Goal: Task Accomplishment & Management: Complete application form

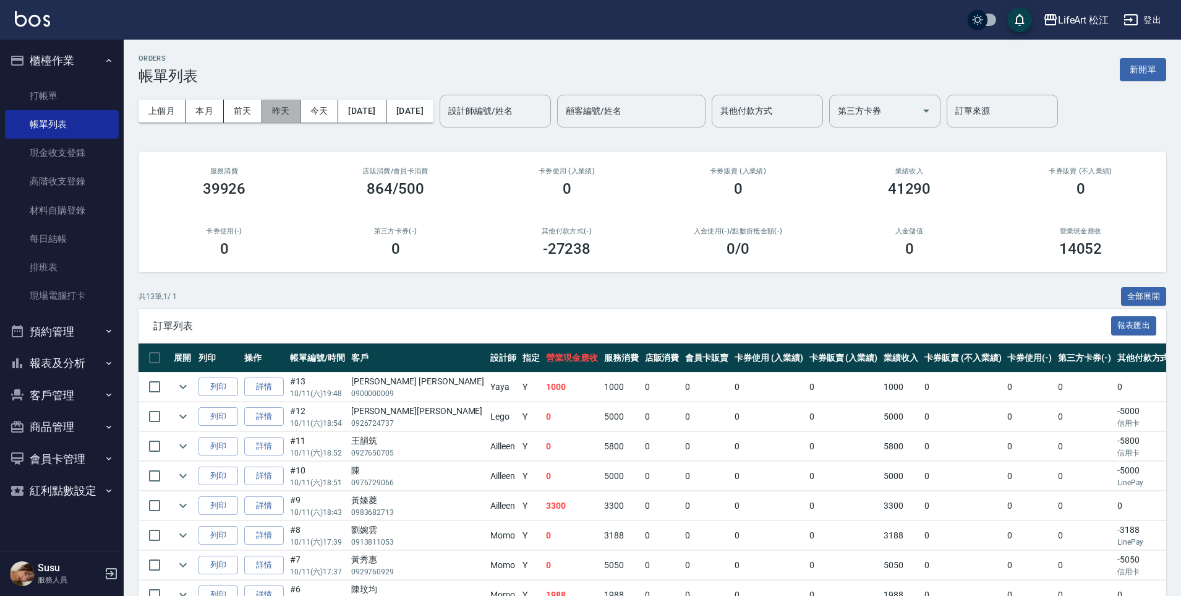
click at [285, 109] on button "昨天" at bounding box center [281, 111] width 38 height 23
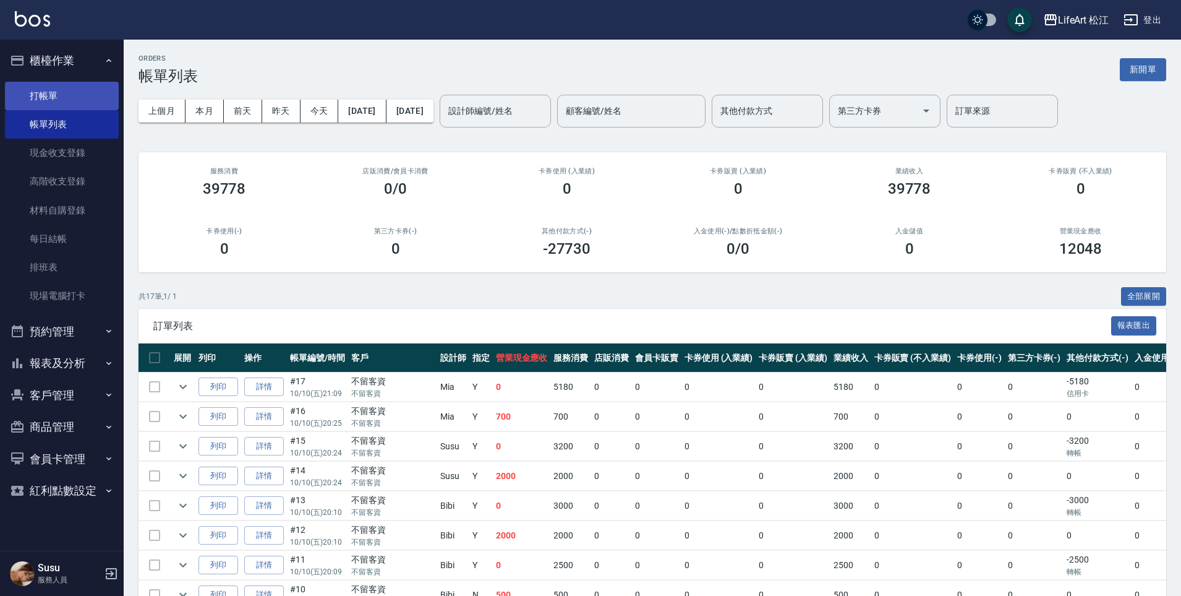
drag, startPoint x: 64, startPoint y: 100, endPoint x: 74, endPoint y: 104, distance: 10.8
click at [64, 100] on link "打帳單" at bounding box center [62, 96] width 114 height 28
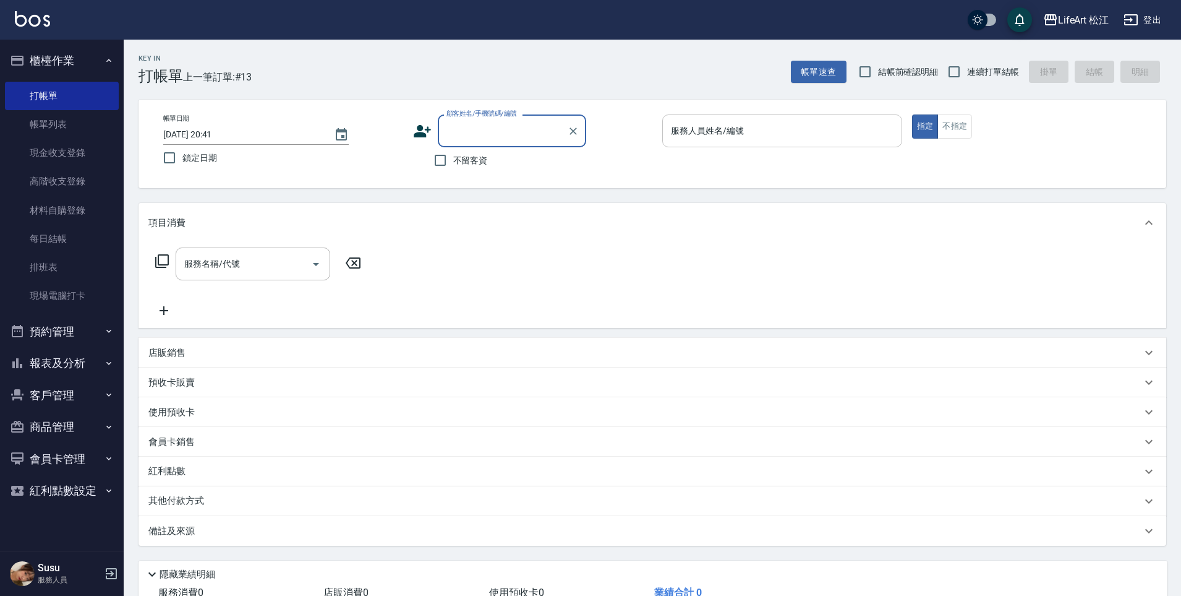
click at [714, 138] on input "服務人員姓名/編號" at bounding box center [782, 131] width 229 height 22
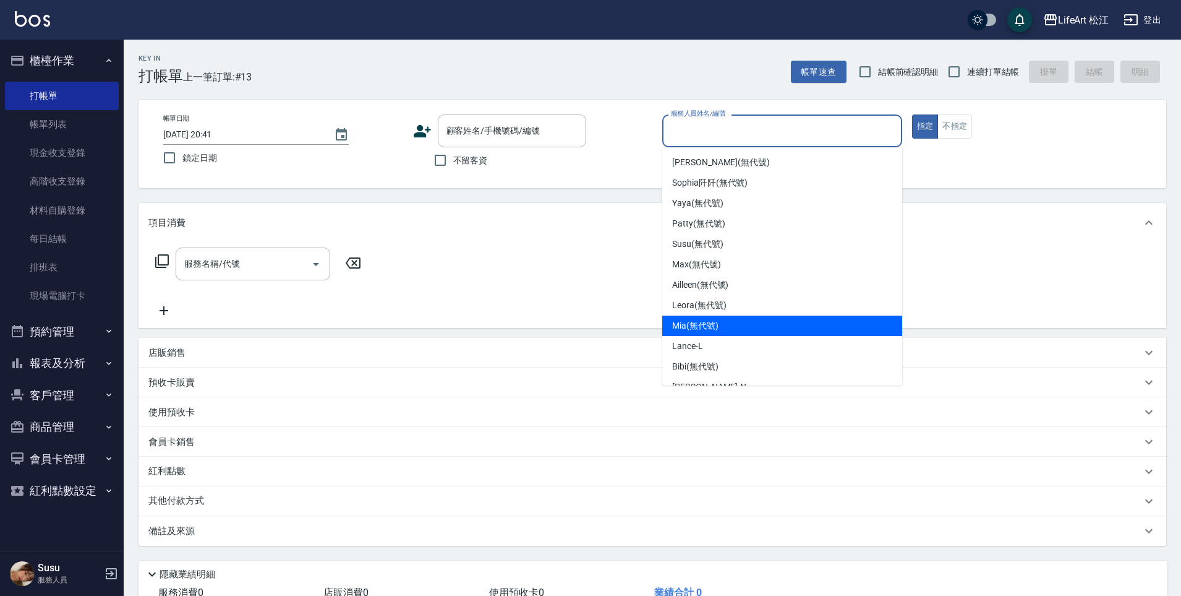
click at [708, 324] on span "Mia (無代號)" at bounding box center [695, 325] width 46 height 13
type input "Mia(無代號)"
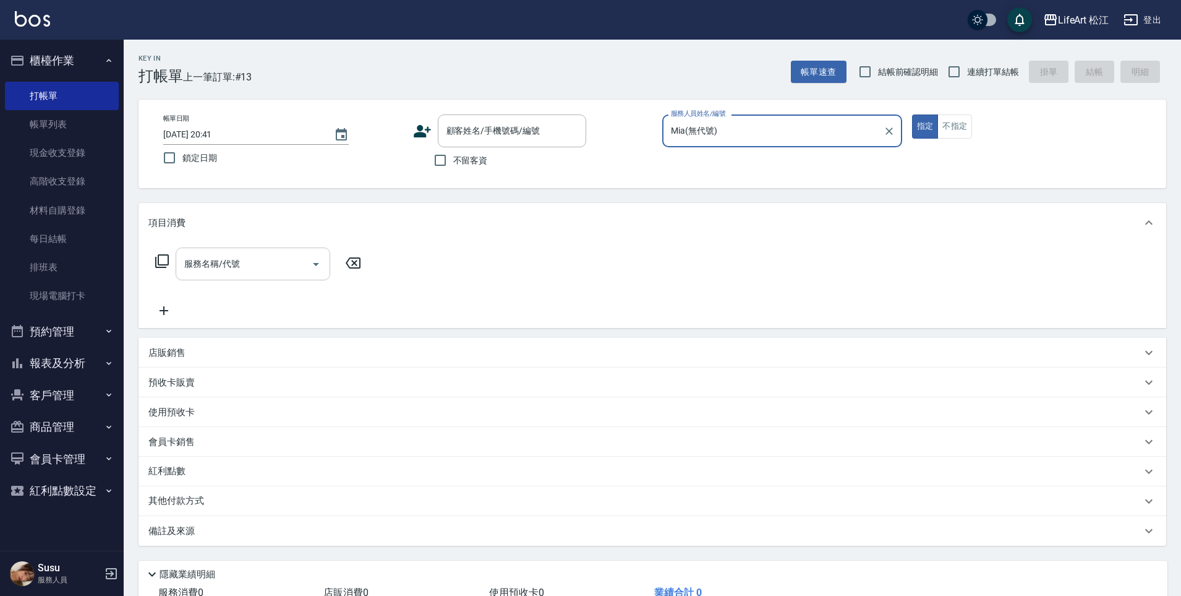
click at [274, 258] on input "服務名稱/代號" at bounding box center [243, 264] width 125 height 22
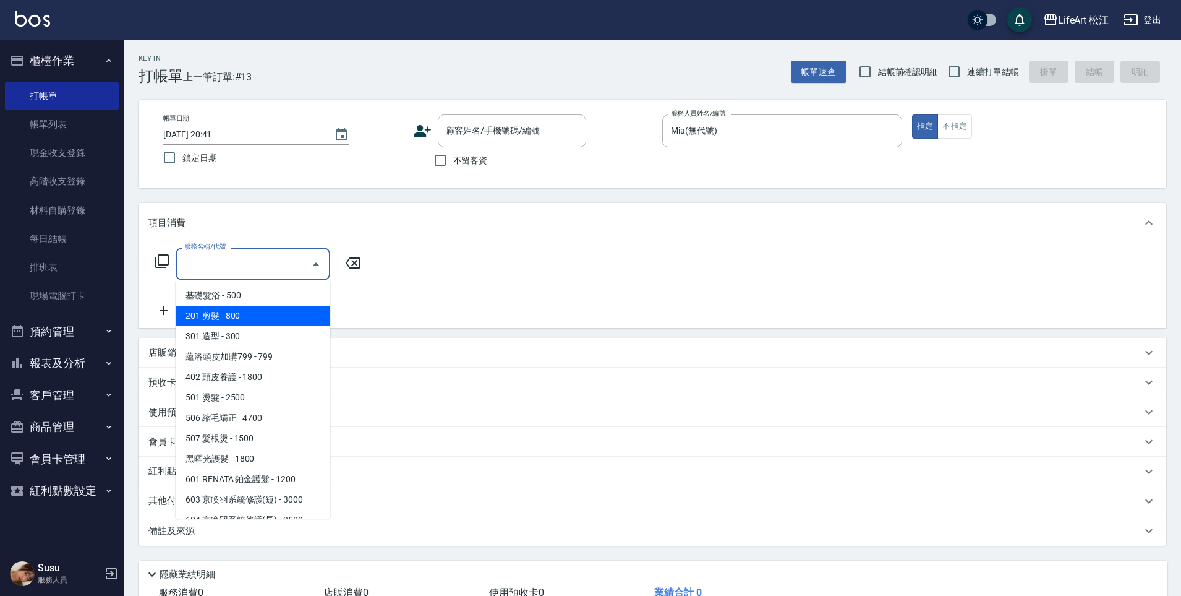
click at [252, 311] on span "201 剪髮 - 800" at bounding box center [253, 316] width 155 height 20
type input "201 剪髮(201)"
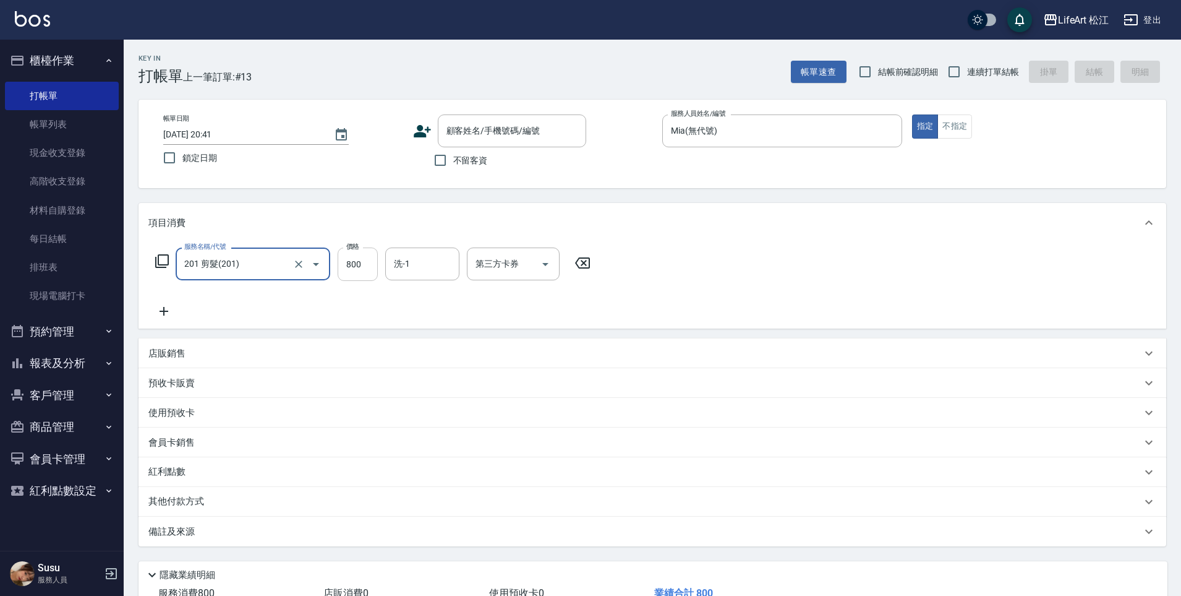
click at [362, 265] on input "800" at bounding box center [358, 263] width 40 height 33
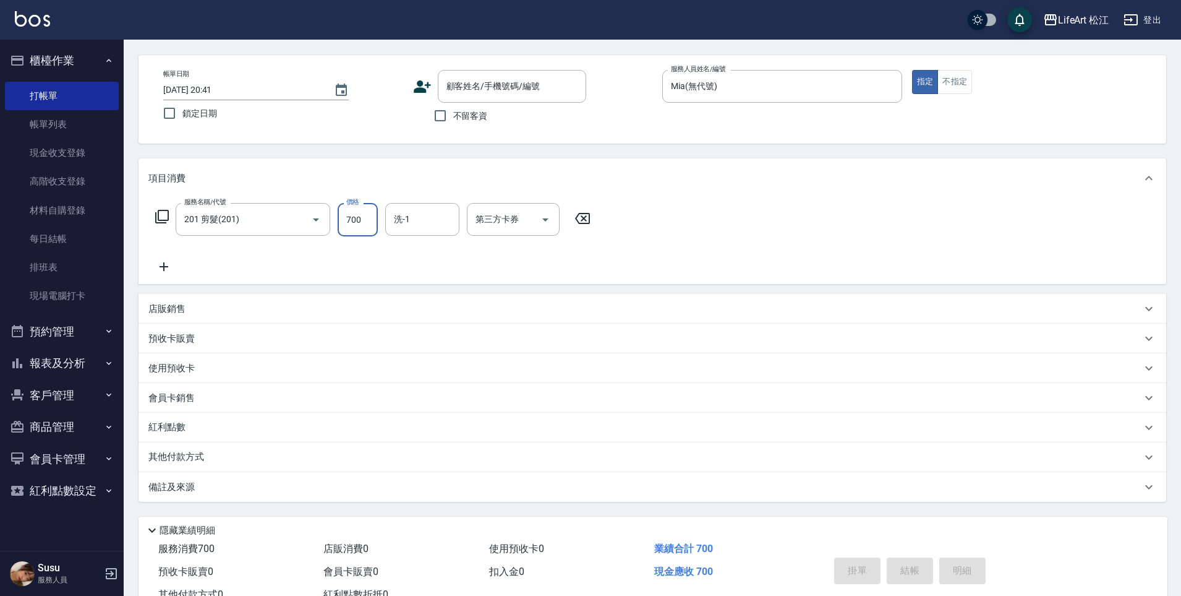
scroll to position [90, 0]
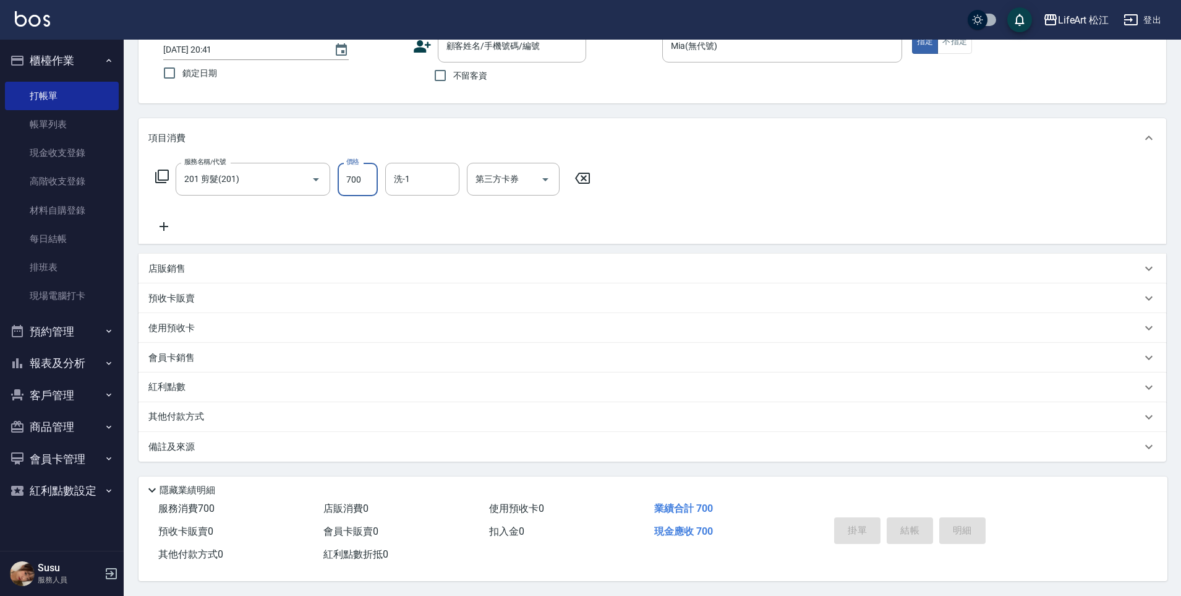
type input "700"
click at [176, 451] on div "備註及來源" at bounding box center [653, 447] width 1028 height 30
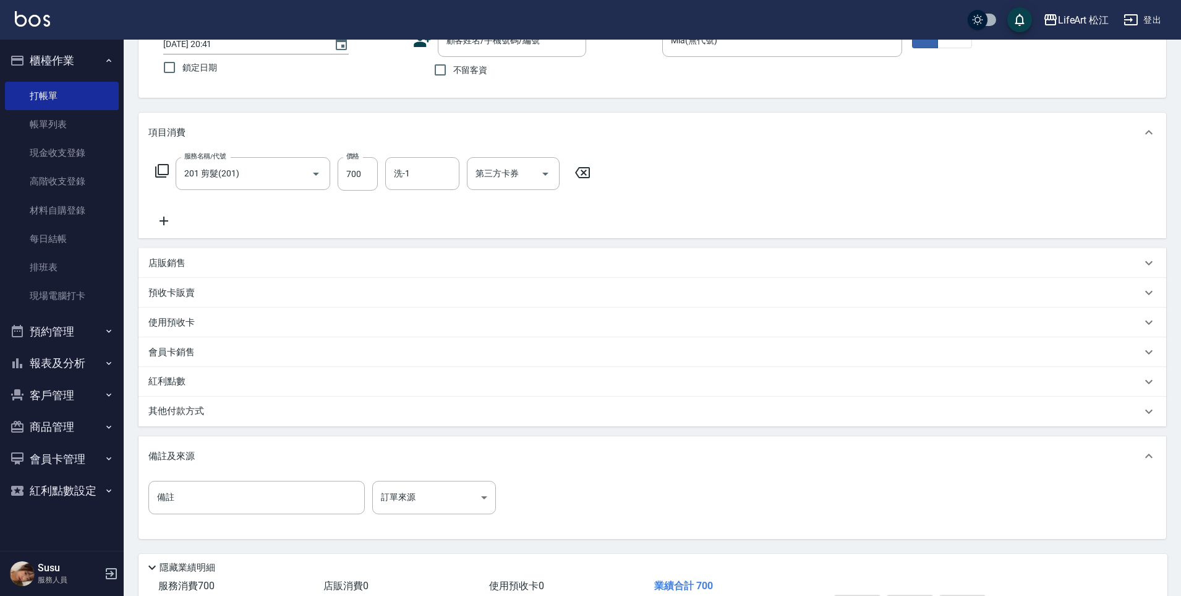
click at [466, 515] on div "備註 備註 訂單來源 ​ 訂單來源" at bounding box center [652, 505] width 1008 height 48
click at [451, 488] on body "LifeArt 松江 登出 櫃檯作業 打帳單 帳單列表 現金收支登錄 高階收支登錄 材料自購登錄 每日結帳 排班表 現場電腦打卡 預約管理 預約管理 單日預約…" at bounding box center [590, 291] width 1181 height 763
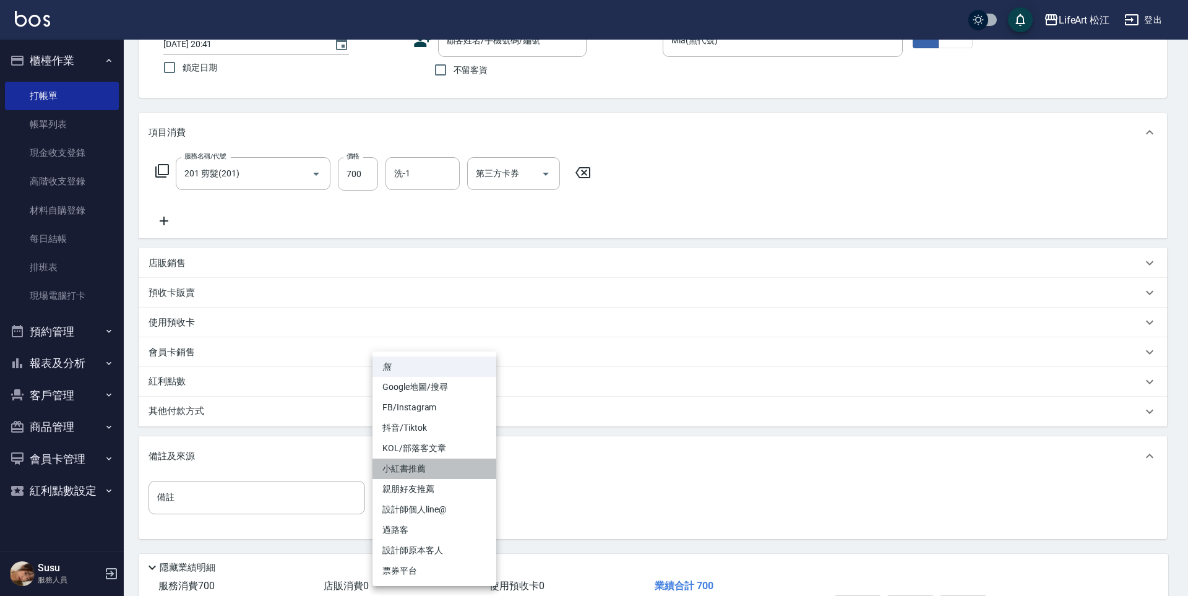
click at [451, 479] on li "小紅書推薦" at bounding box center [434, 468] width 124 height 20
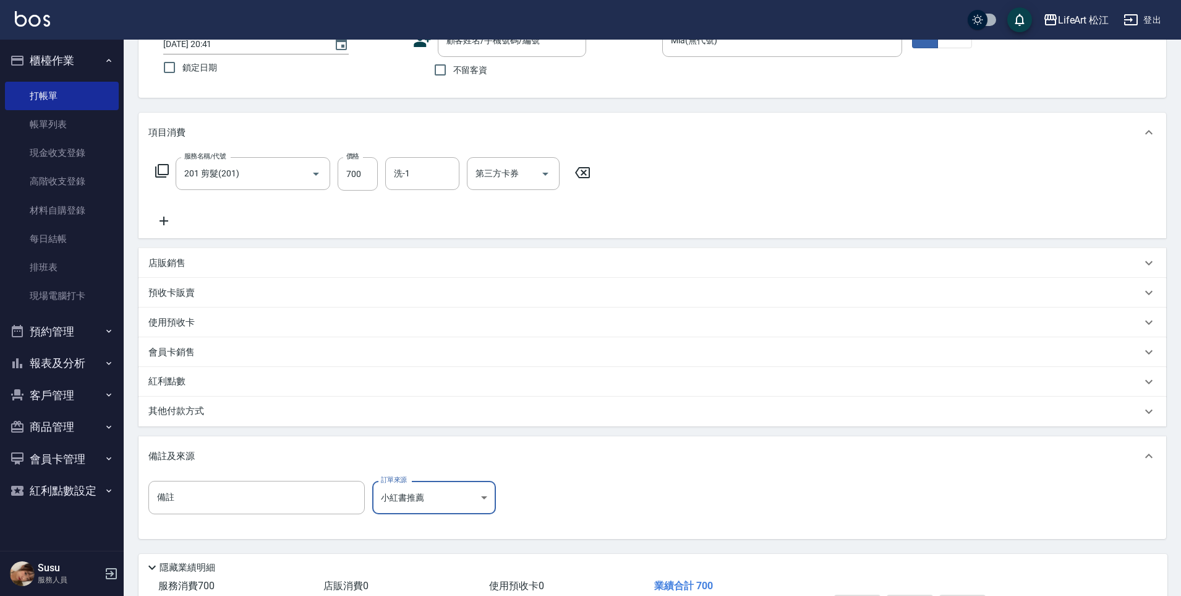
click at [453, 494] on body "LifeArt 松江 登出 櫃檯作業 打帳單 帳單列表 現金收支登錄 高階收支登錄 材料自購登錄 每日結帳 排班表 現場電腦打卡 預約管理 預約管理 單日預約…" at bounding box center [590, 291] width 1181 height 763
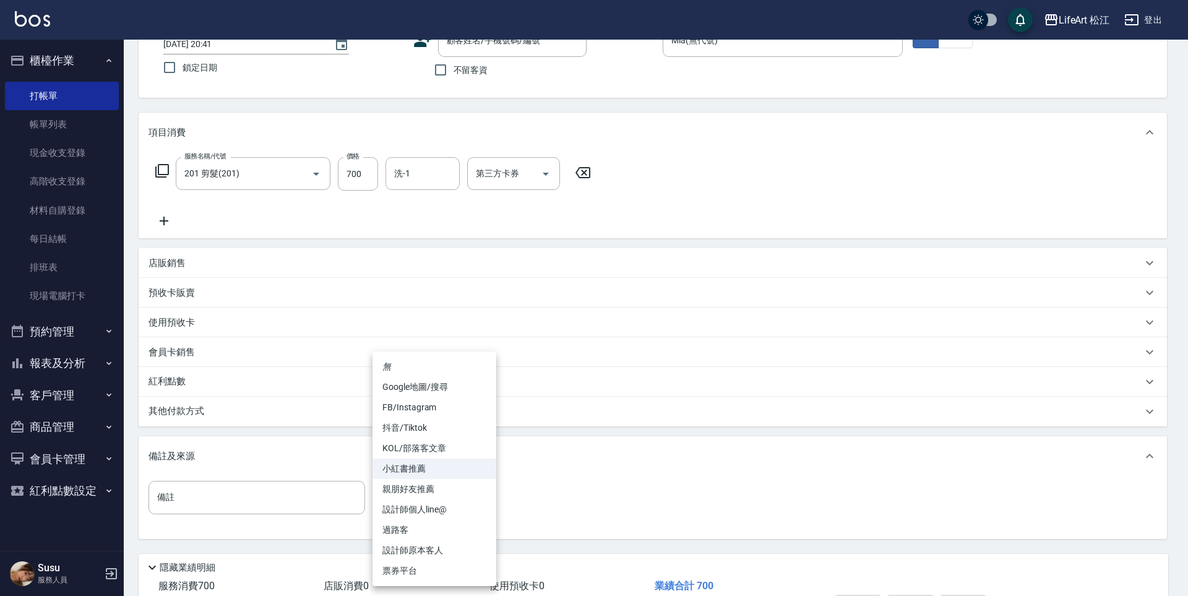
click at [435, 554] on li "設計師原本客人" at bounding box center [434, 550] width 124 height 20
type input "設計師原本客人"
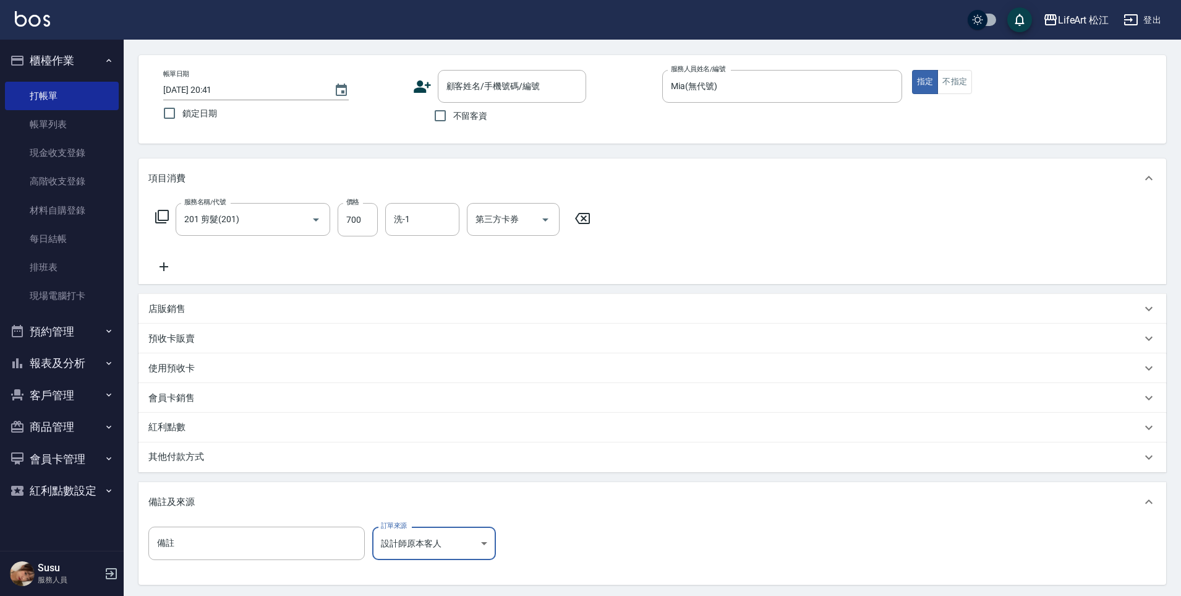
scroll to position [0, 0]
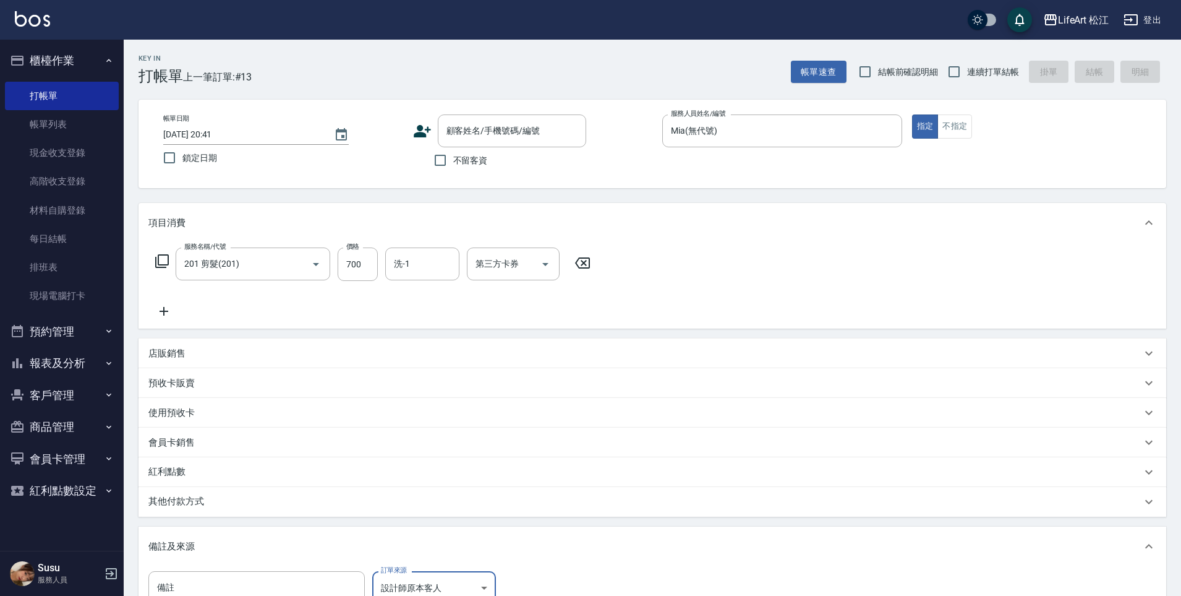
click at [448, 163] on input "不留客資" at bounding box center [440, 160] width 26 height 26
checkbox input "true"
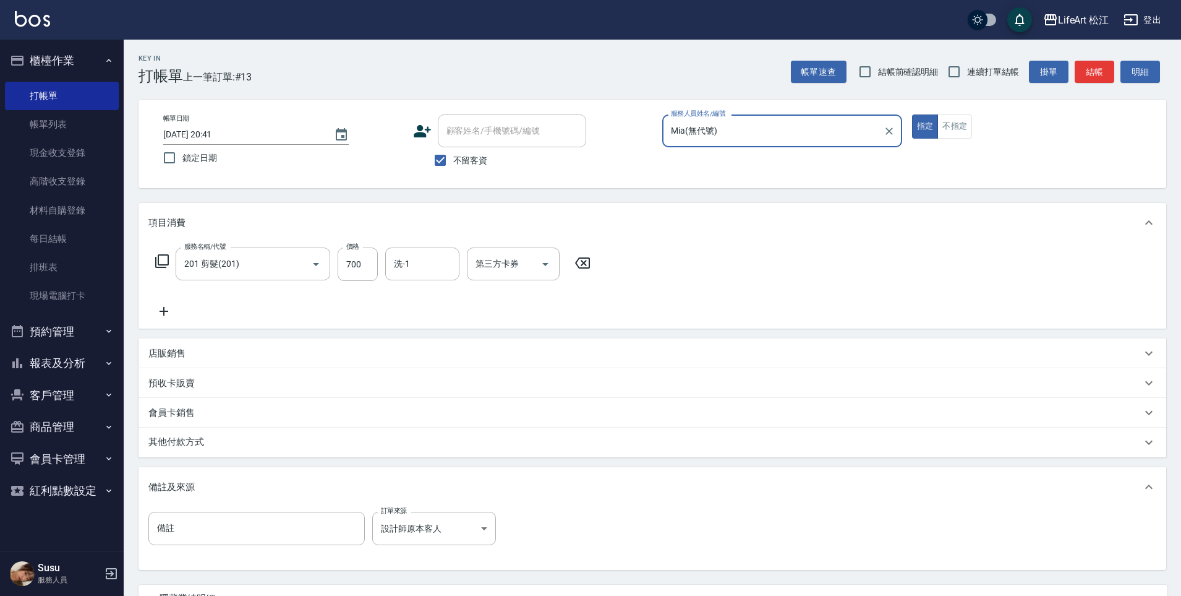
scroll to position [114, 0]
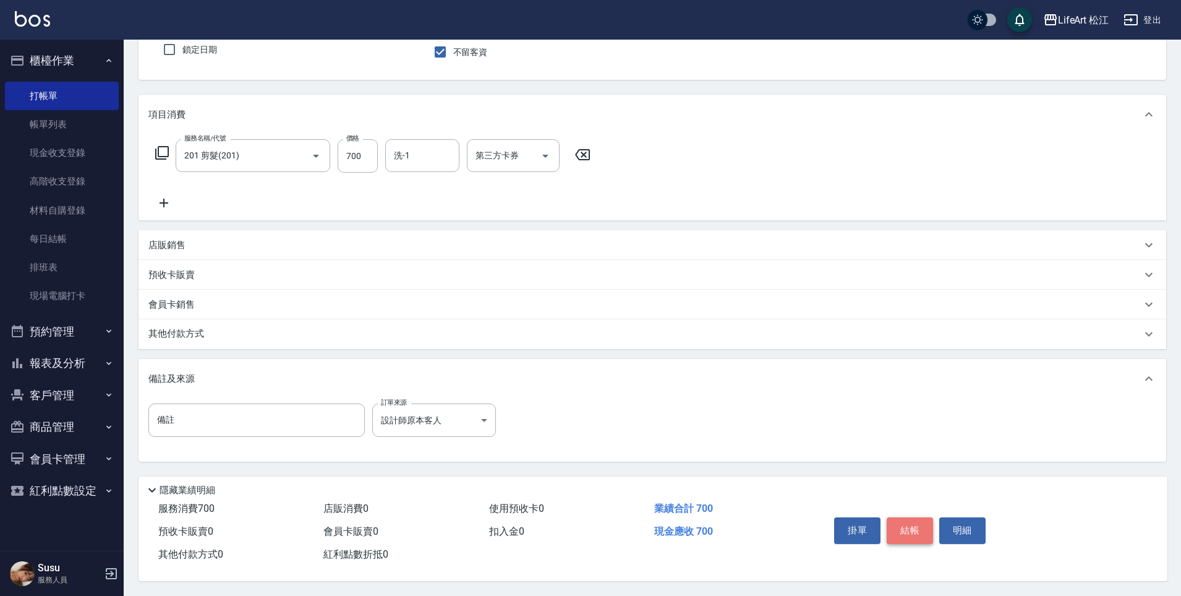
click at [916, 529] on button "結帳" at bounding box center [910, 530] width 46 height 26
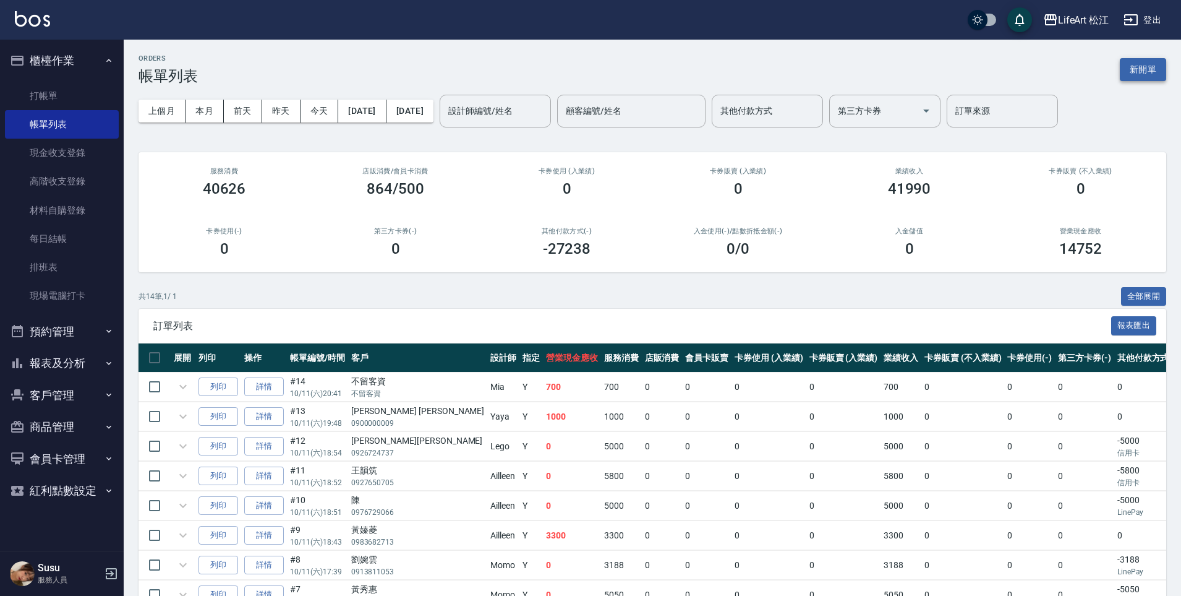
click at [1125, 75] on button "新開單" at bounding box center [1143, 69] width 46 height 23
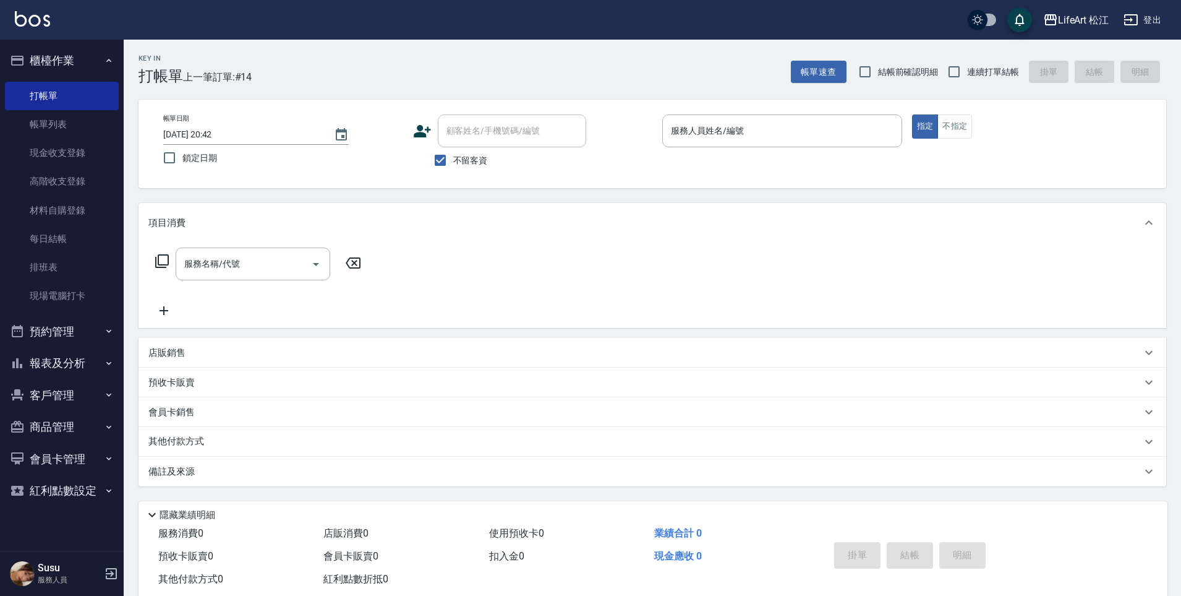
click at [479, 158] on span "不留客資" at bounding box center [470, 160] width 35 height 13
click at [453, 158] on input "不留客資" at bounding box center [440, 160] width 26 height 26
checkbox input "false"
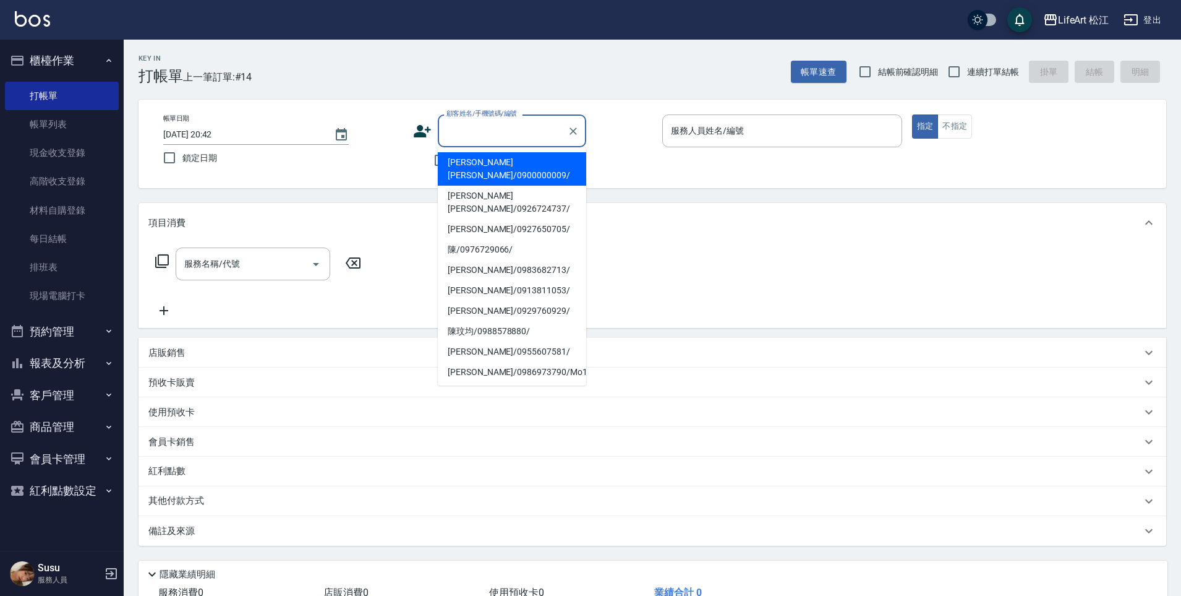
click at [511, 124] on div "顧客姓名/手機號碼/編號 顧客姓名/手機號碼/編號" at bounding box center [512, 130] width 148 height 33
type input "f"
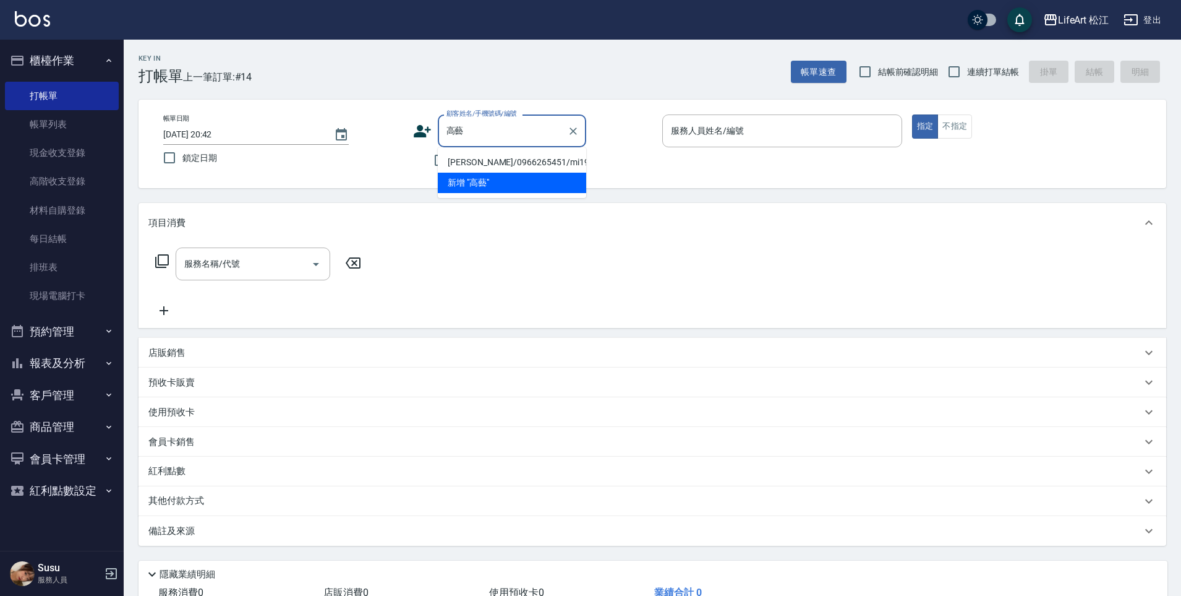
click at [510, 158] on li "[PERSON_NAME]/0966265451/mi19" at bounding box center [512, 162] width 148 height 20
type input "[PERSON_NAME]/0966265451/mi19"
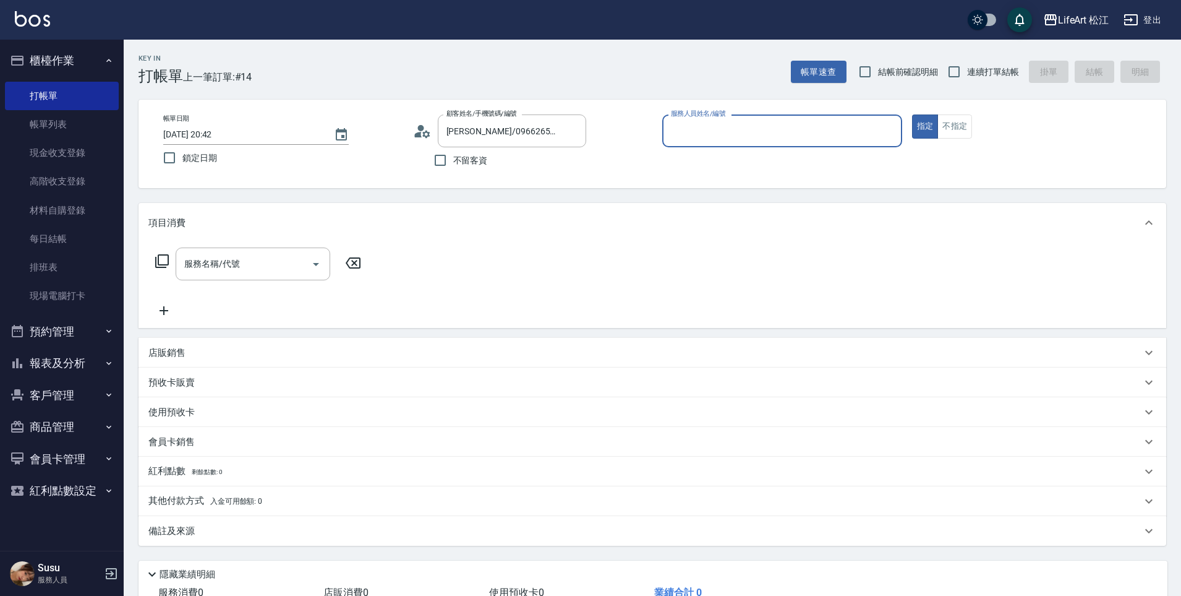
click at [726, 137] on input "服務人員姓名/編號" at bounding box center [782, 131] width 229 height 22
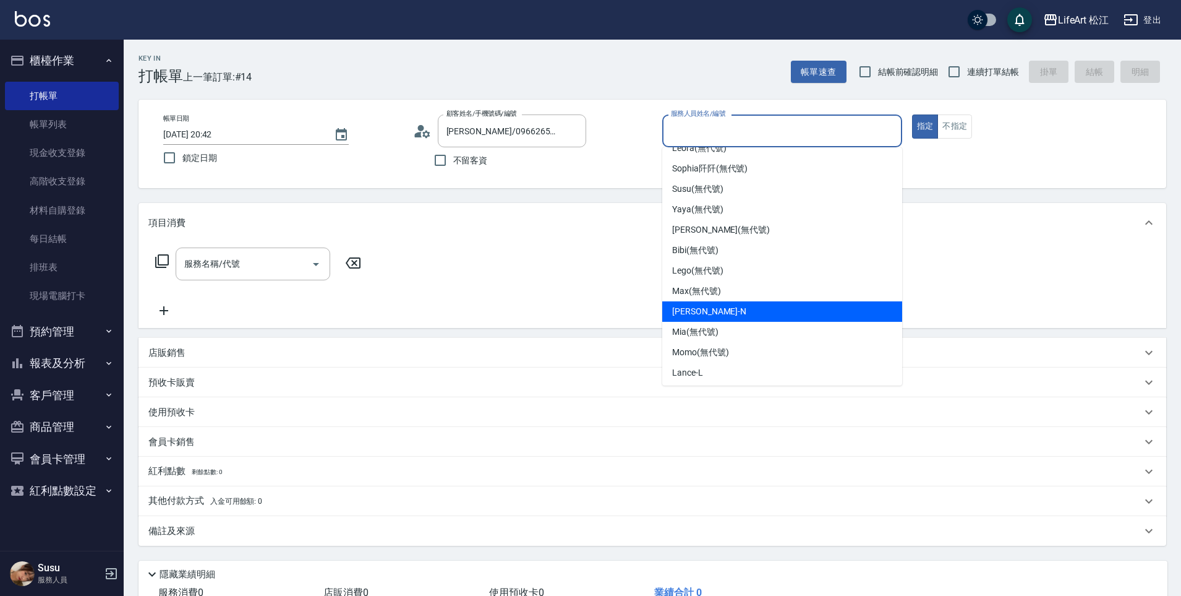
scroll to position [98, 0]
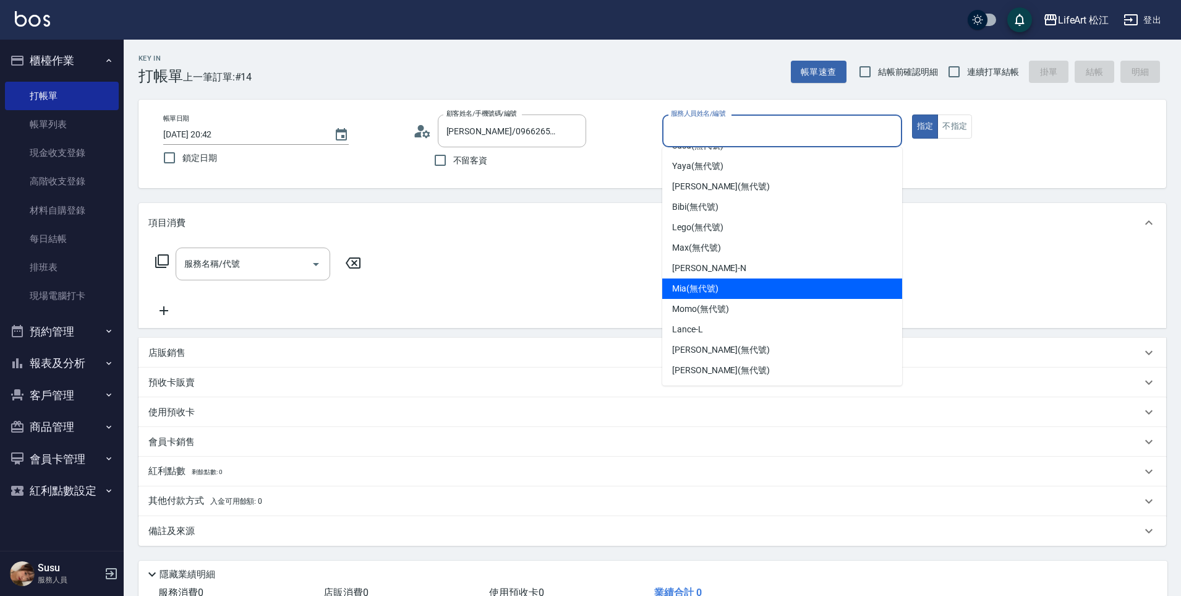
click at [721, 281] on div "Mia (無代號)" at bounding box center [783, 288] width 240 height 20
type input "Mia(無代號)"
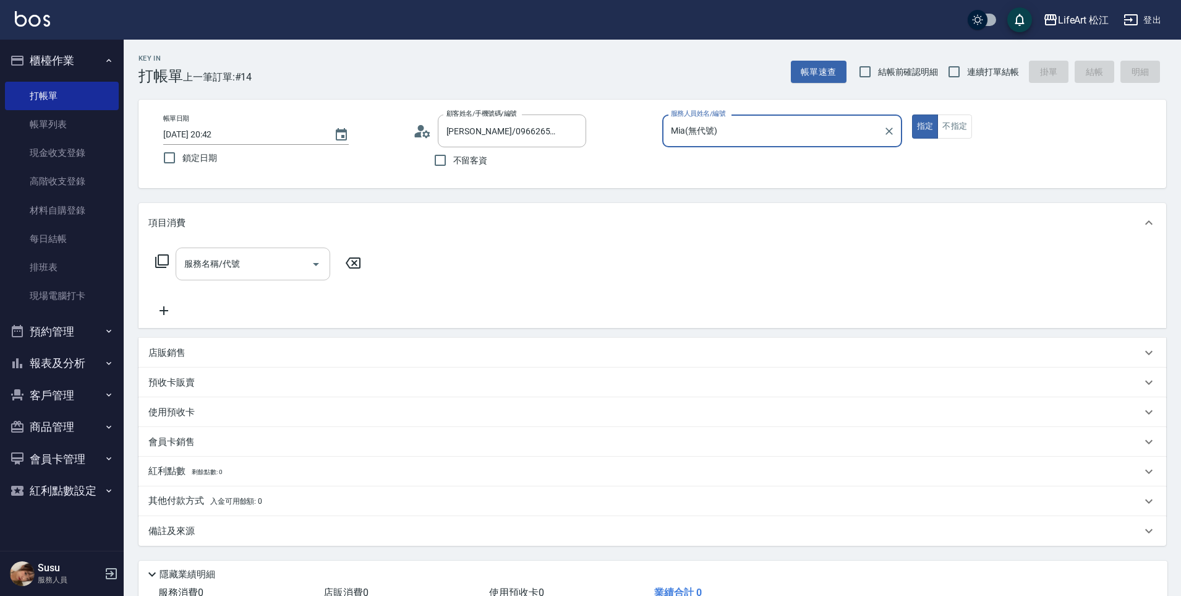
click at [217, 270] on input "服務名稱/代號" at bounding box center [243, 264] width 125 height 22
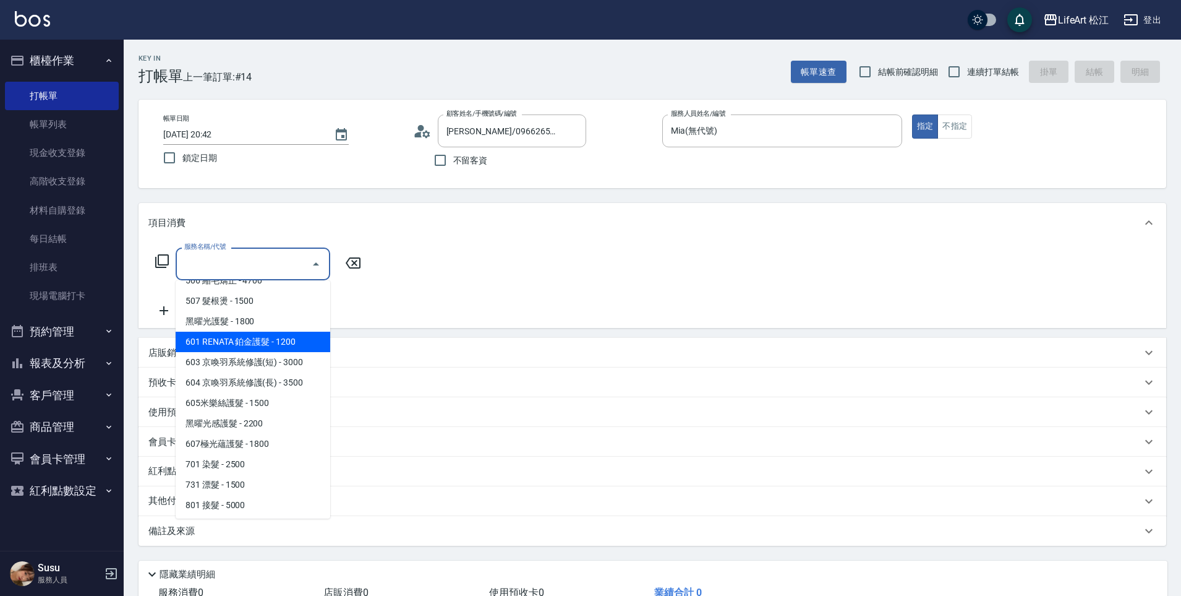
scroll to position [139, 0]
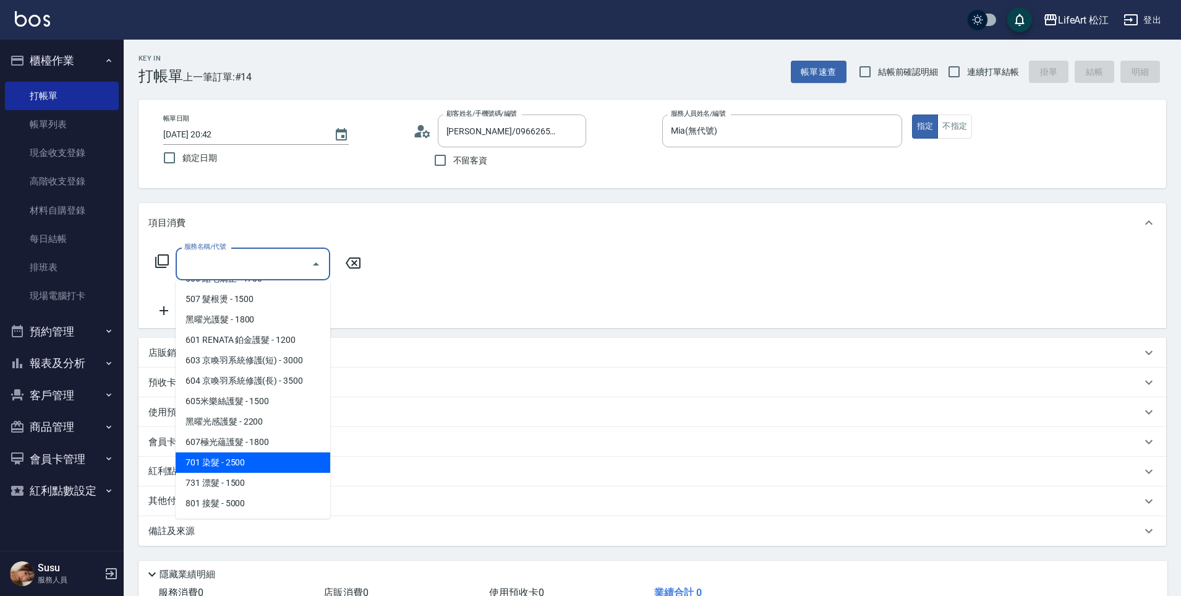
click at [242, 457] on span "701 染髮 - 2500" at bounding box center [253, 462] width 155 height 20
type input "701 染髮(701)"
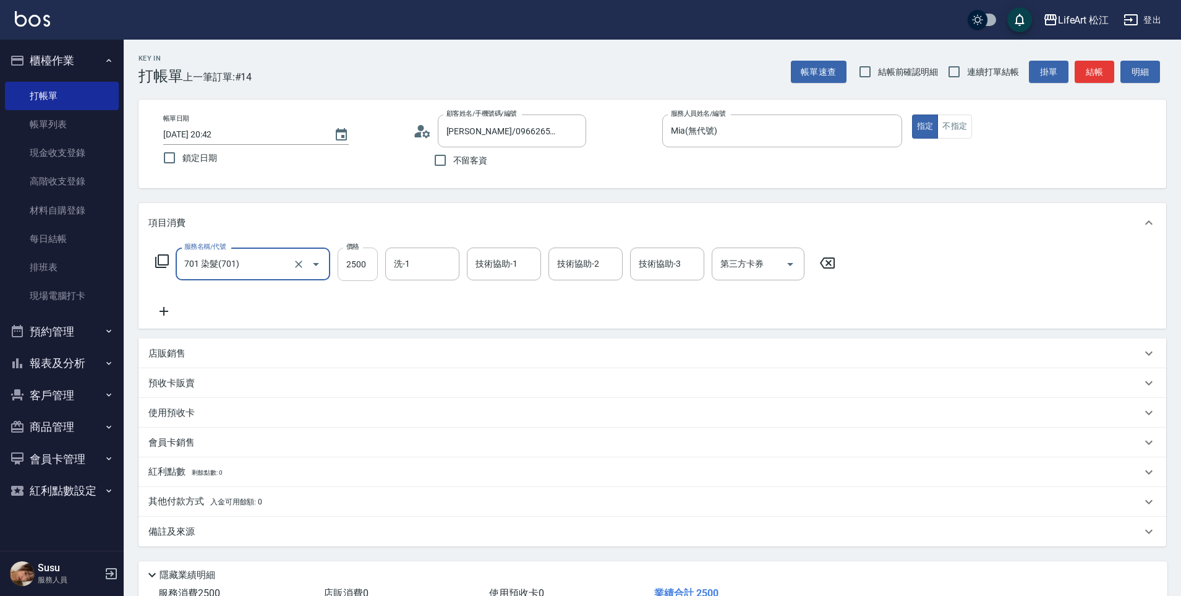
click at [371, 268] on input "2500" at bounding box center [358, 263] width 40 height 33
type input "3000"
click at [166, 493] on div "其他付款方式 入金可用餘額: 0" at bounding box center [653, 502] width 1028 height 30
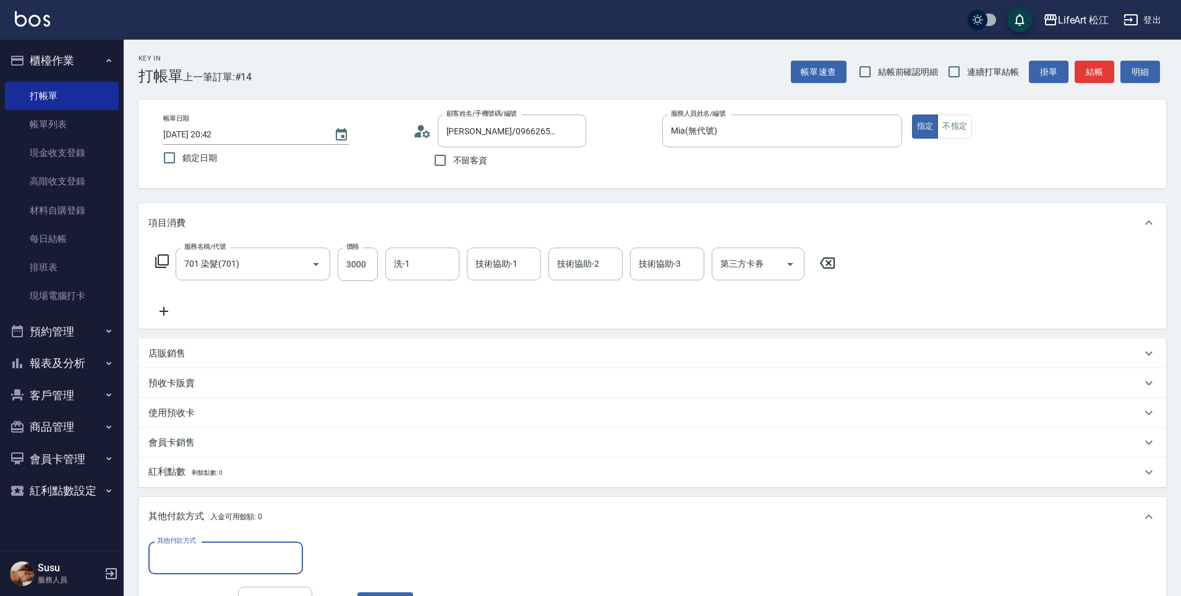
scroll to position [0, 0]
click at [228, 554] on input "其他付款方式" at bounding box center [226, 558] width 144 height 22
click at [213, 517] on span "LinePay" at bounding box center [225, 526] width 155 height 20
type input "LinePay"
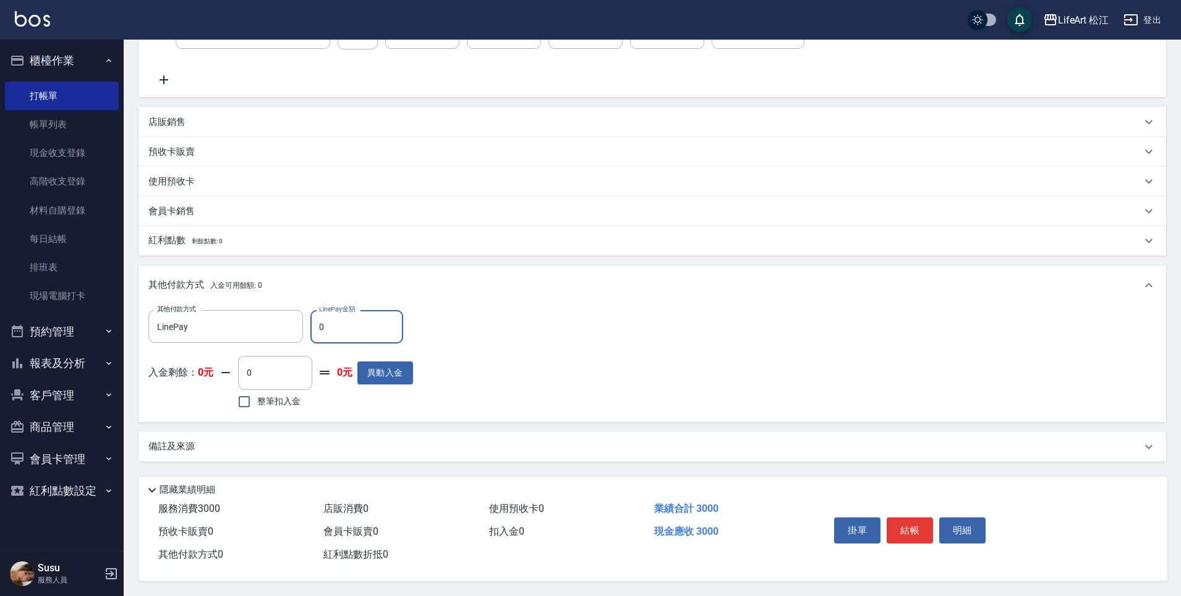
click at [374, 326] on input "0" at bounding box center [357, 326] width 93 height 33
type input "3000"
click at [193, 444] on p "備註及來源" at bounding box center [171, 446] width 46 height 13
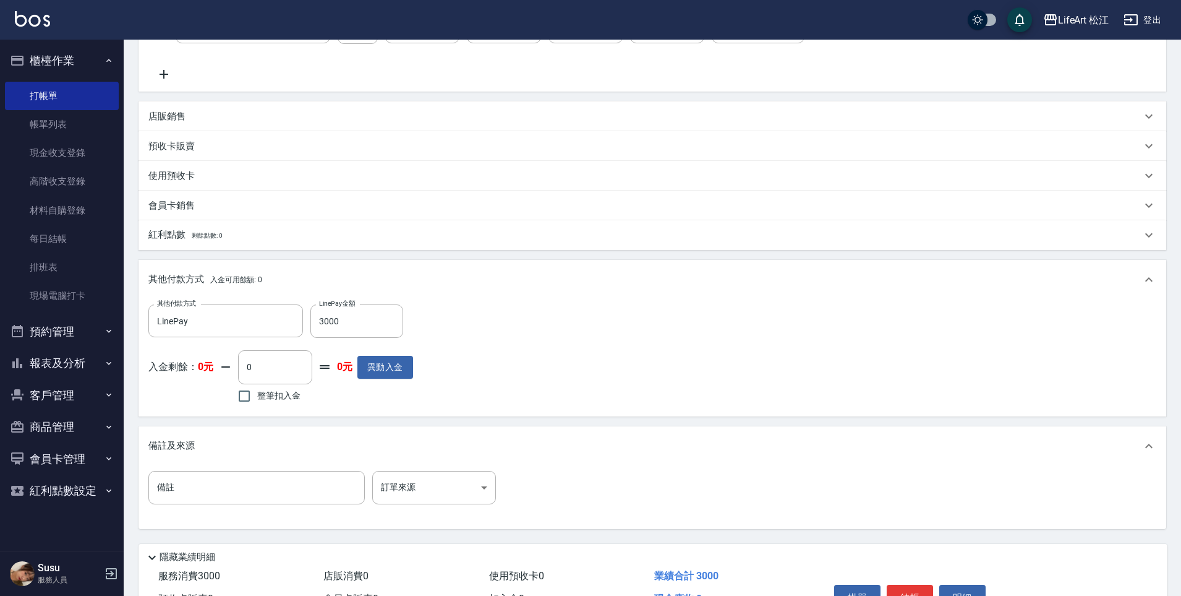
click at [450, 507] on div "備註 備註 訂單來源 ​ 訂單來源" at bounding box center [652, 495] width 1008 height 48
click at [450, 495] on body "LifeArt 松江 登出 櫃檯作業 打帳單 帳單列表 現金收支登錄 高階收支登錄 材料自購登錄 每日結帳 排班表 現場電腦打卡 預約管理 預約管理 單日預約…" at bounding box center [590, 213] width 1181 height 900
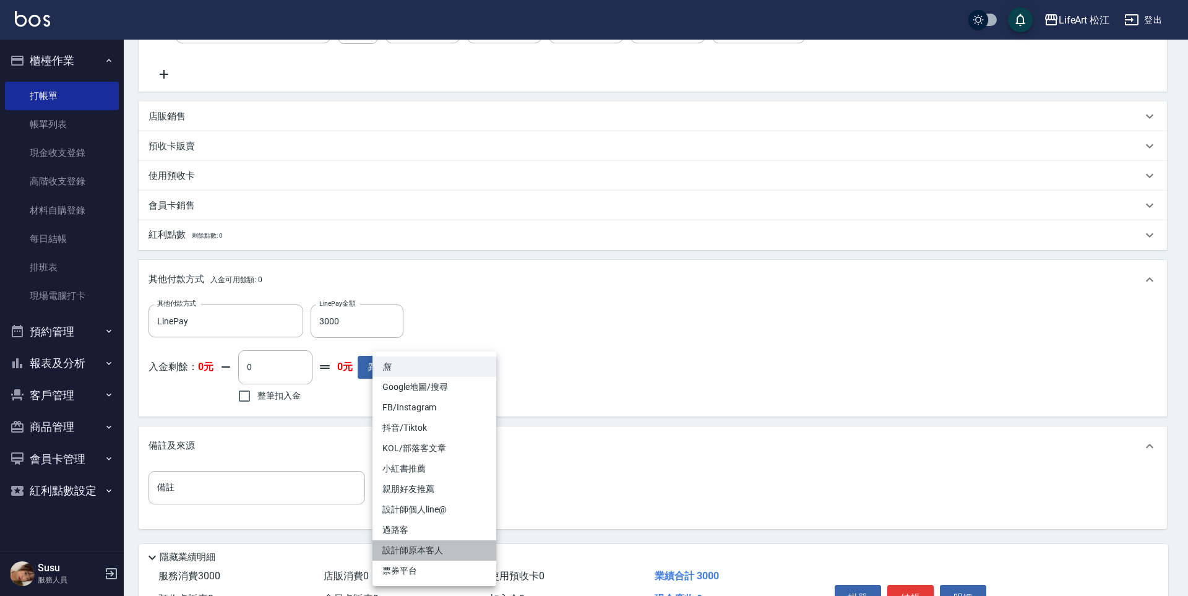
click at [432, 544] on li "設計師原本客人" at bounding box center [434, 550] width 124 height 20
type input "設計師原本客人"
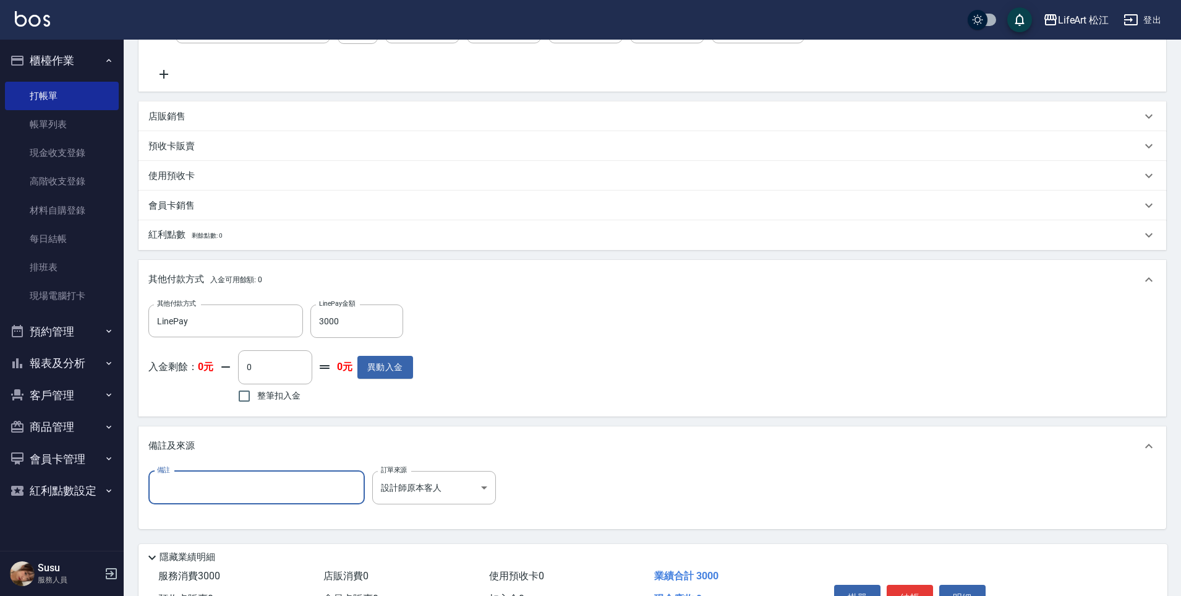
click at [281, 482] on input "備註" at bounding box center [256, 487] width 217 height 33
type input "c"
type input "d"
type input "x"
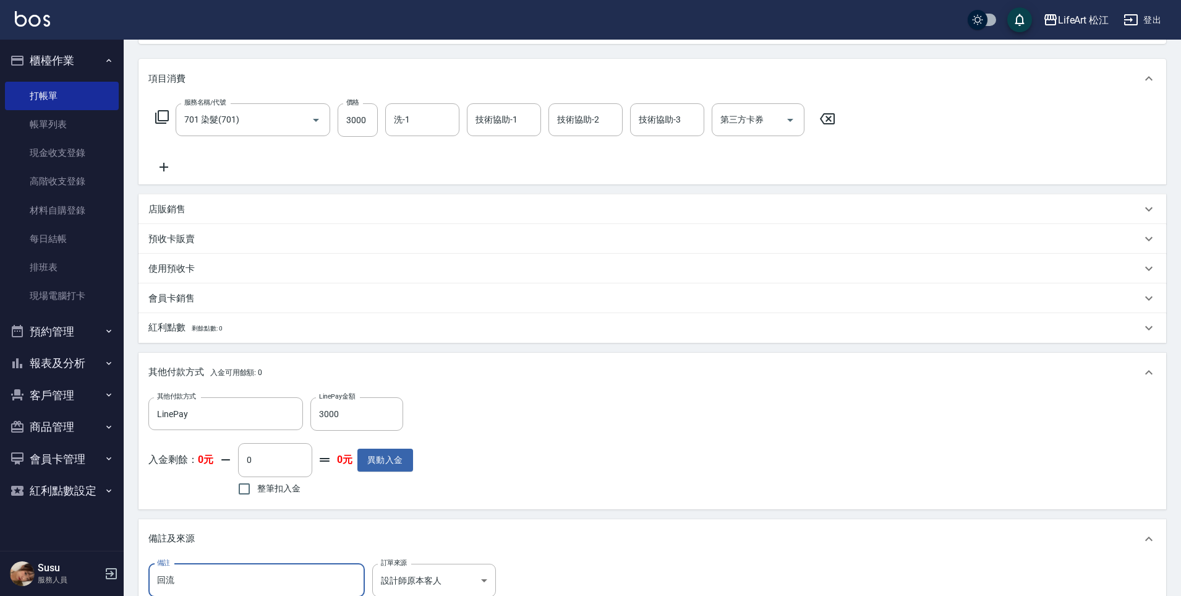
scroll to position [310, 0]
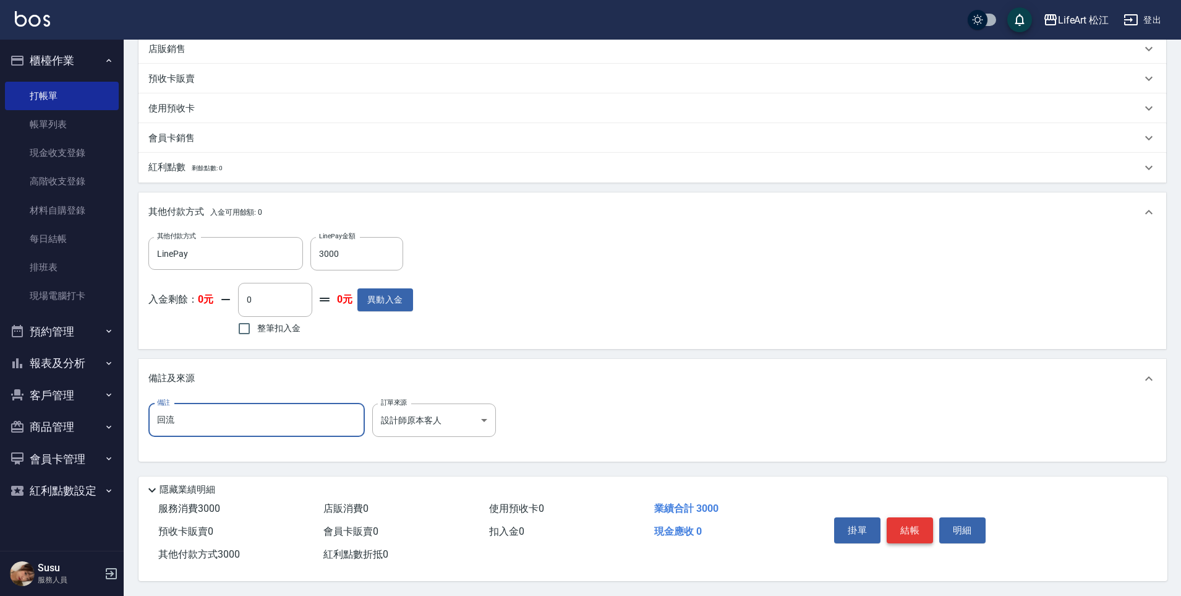
type input "回流"
click at [910, 520] on button "結帳" at bounding box center [910, 530] width 46 height 26
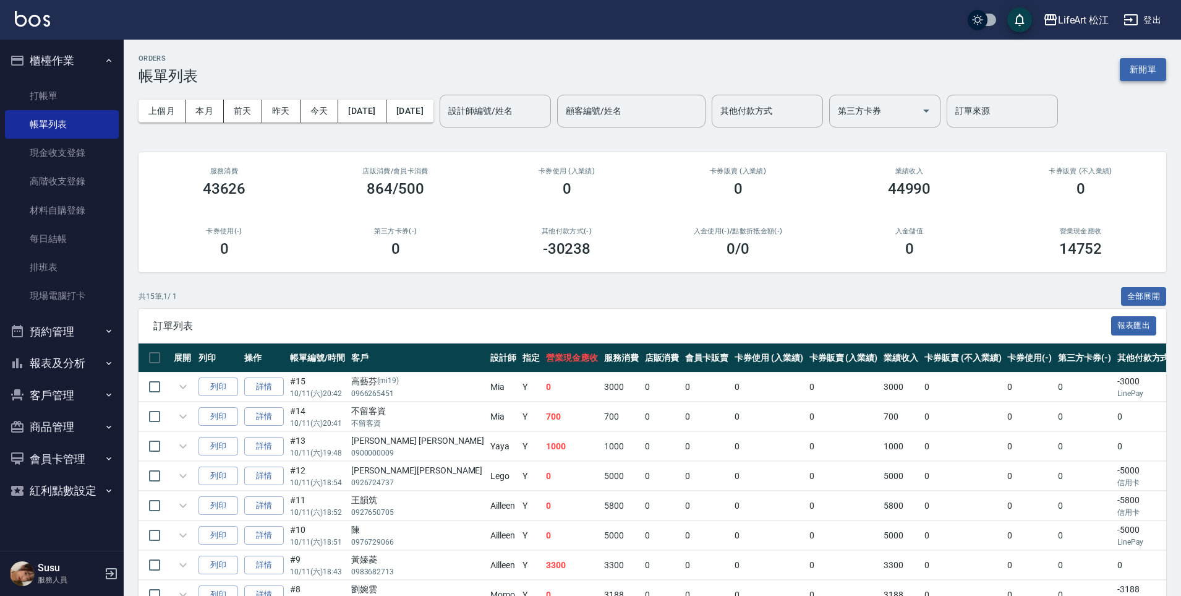
click at [1145, 76] on button "新開單" at bounding box center [1143, 69] width 46 height 23
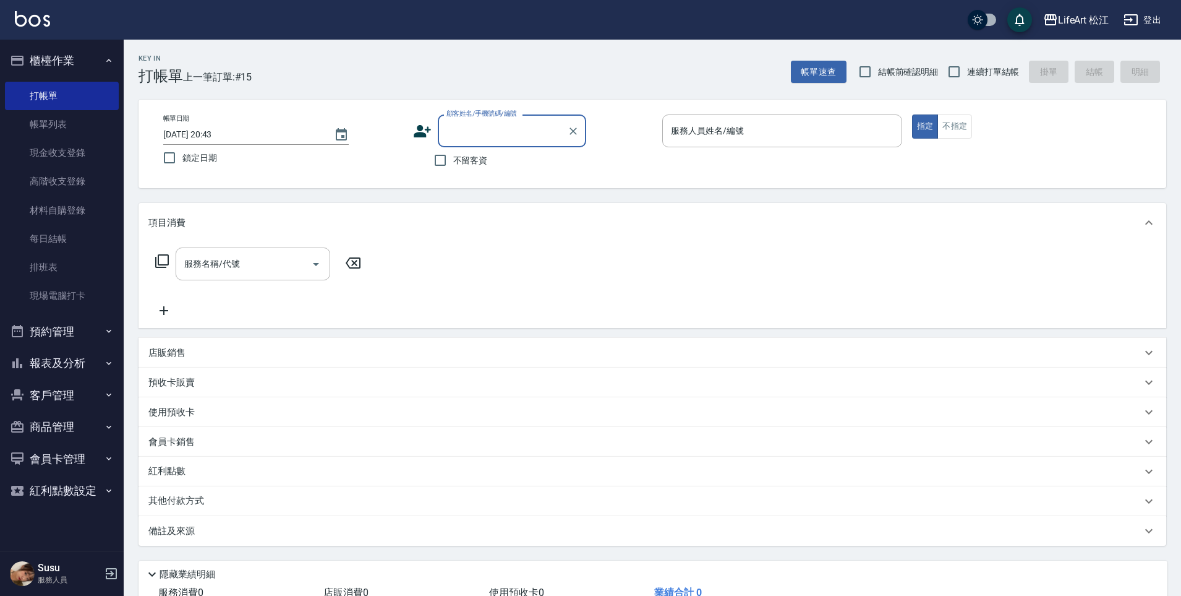
click at [526, 131] on input "顧客姓名/手機號碼/編號" at bounding box center [503, 131] width 119 height 22
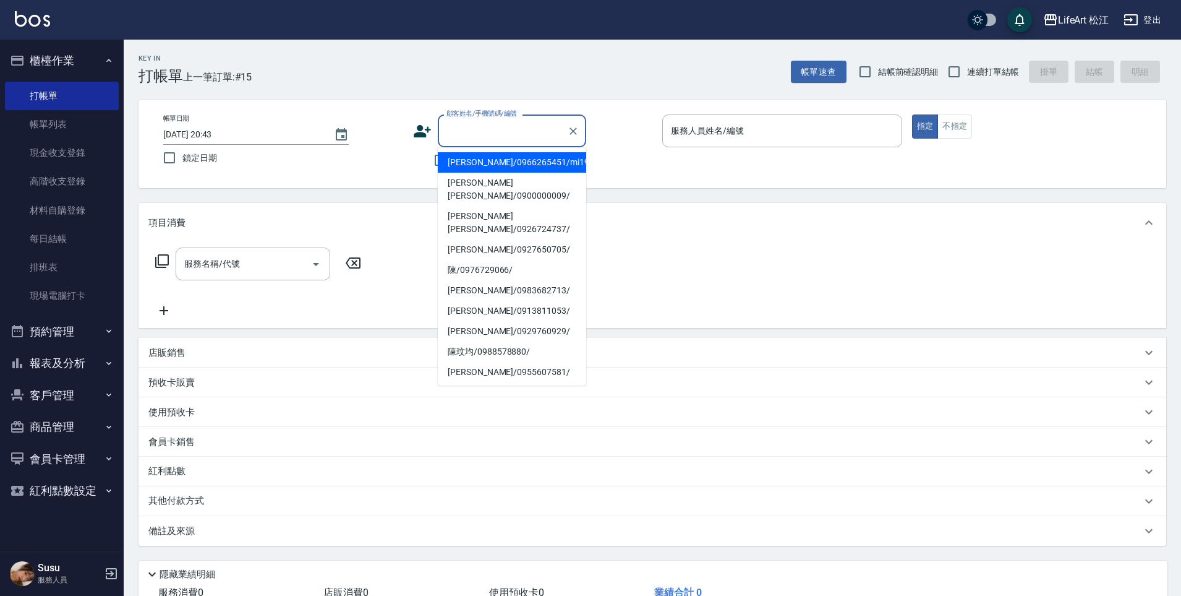
click at [732, 132] on input "服務人員姓名/編號" at bounding box center [782, 131] width 229 height 22
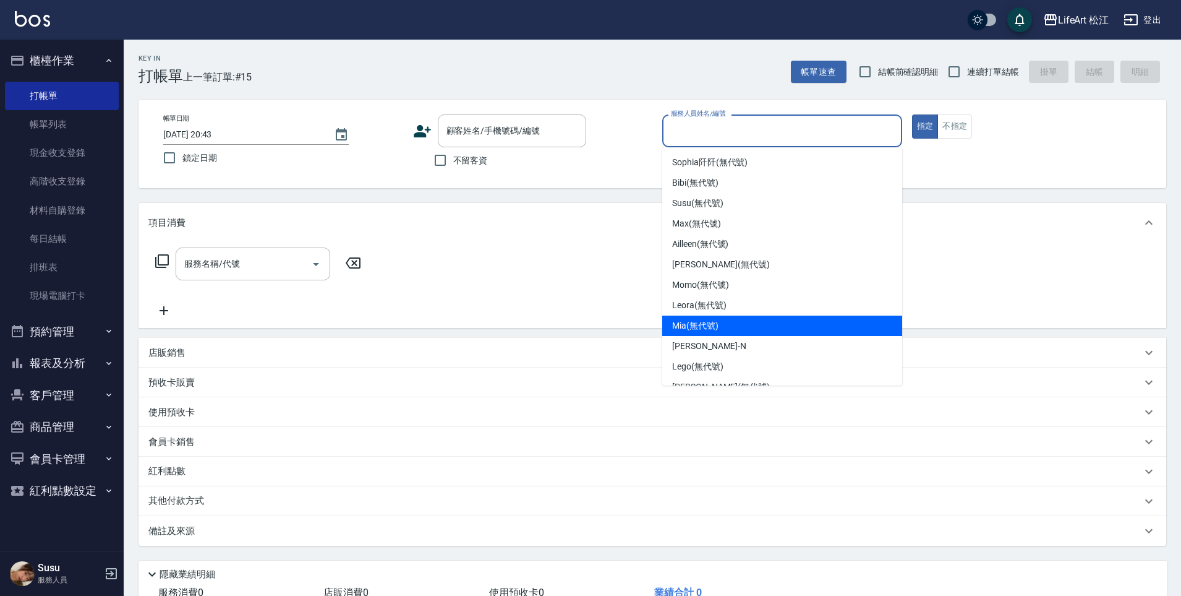
click at [692, 331] on span "Mia (無代號)" at bounding box center [695, 325] width 46 height 13
type input "Mia(無代號)"
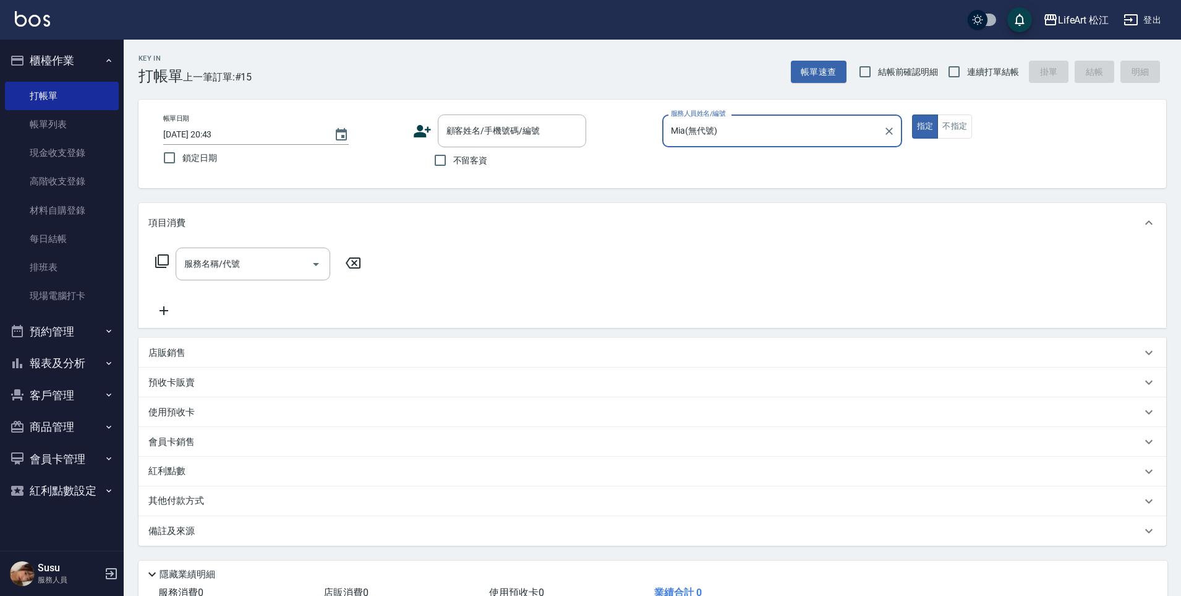
click at [228, 265] on input "服務名稱/代號" at bounding box center [243, 264] width 125 height 22
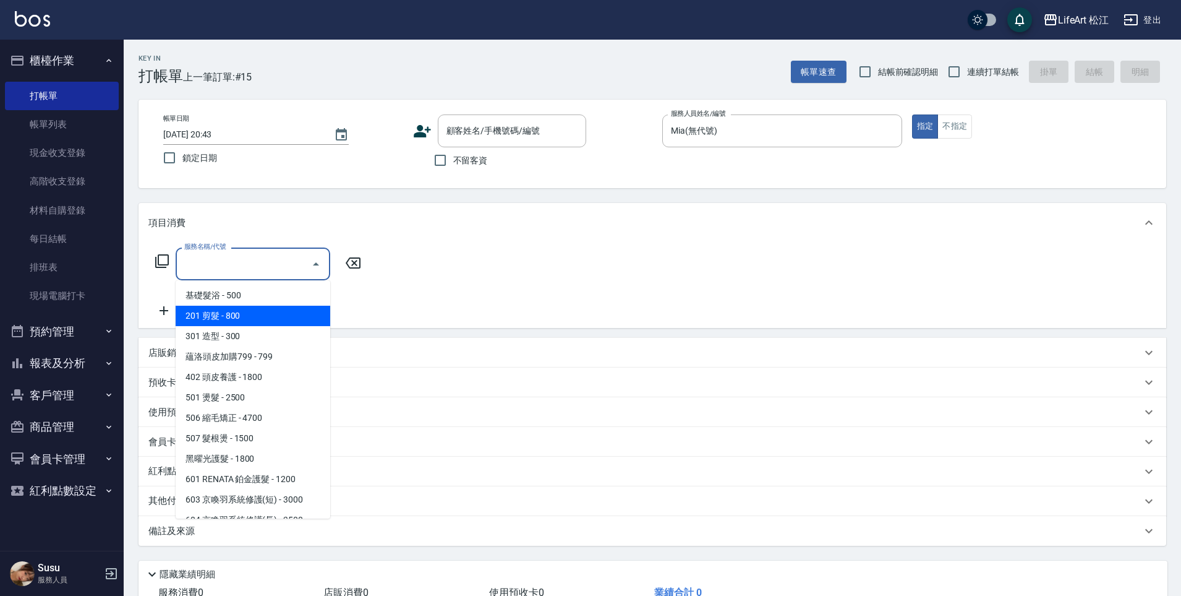
drag, startPoint x: 234, startPoint y: 313, endPoint x: 262, endPoint y: 295, distance: 33.1
click at [234, 314] on span "201 剪髮 - 800" at bounding box center [253, 316] width 155 height 20
type input "201 剪髮(201)"
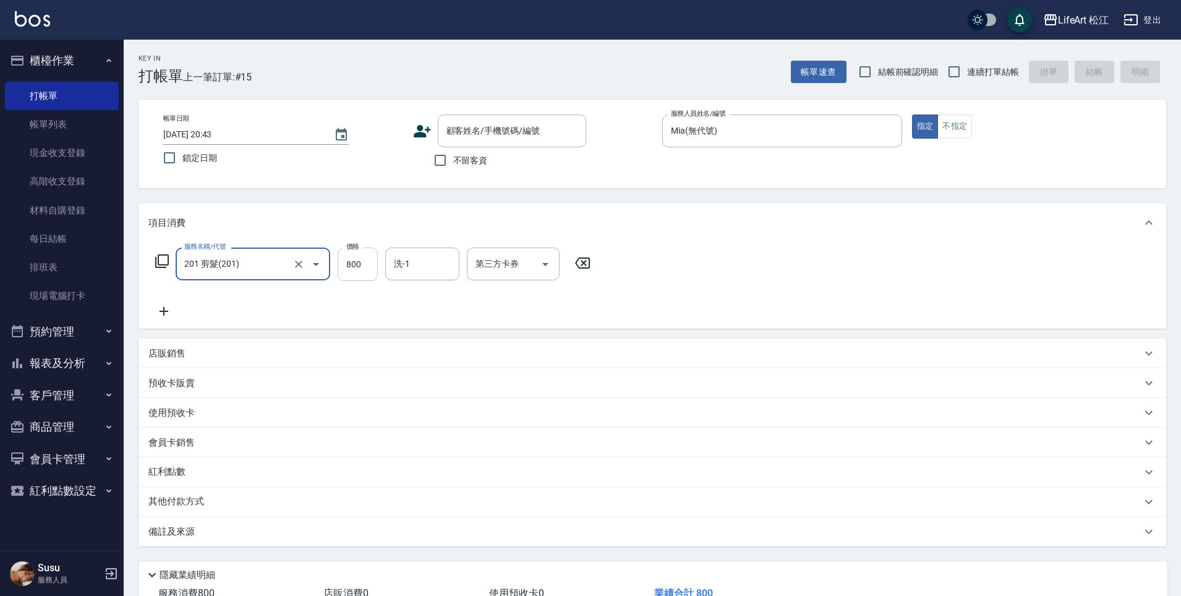
click at [343, 267] on input "800" at bounding box center [358, 263] width 40 height 33
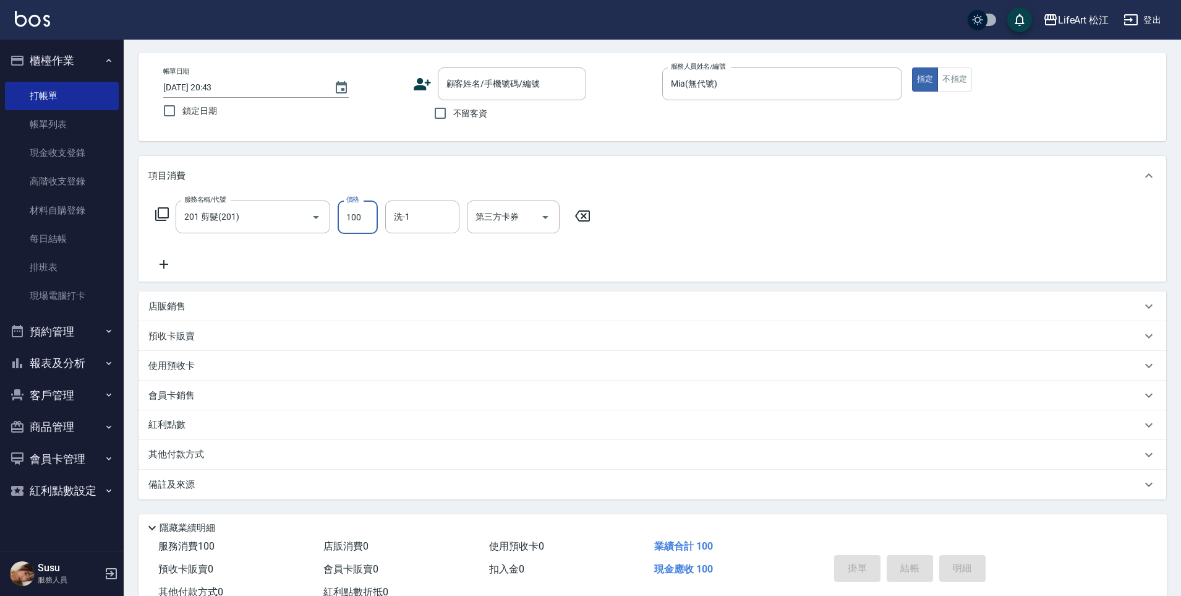
scroll to position [90, 0]
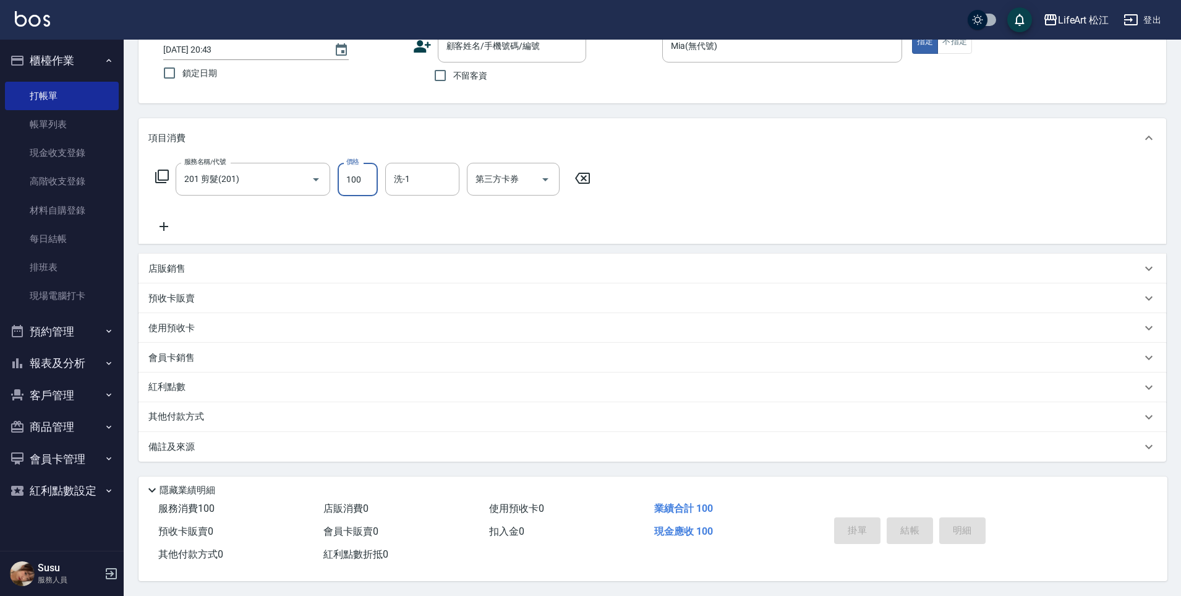
type input "100"
click at [311, 254] on div "店販銷售" at bounding box center [653, 269] width 1028 height 30
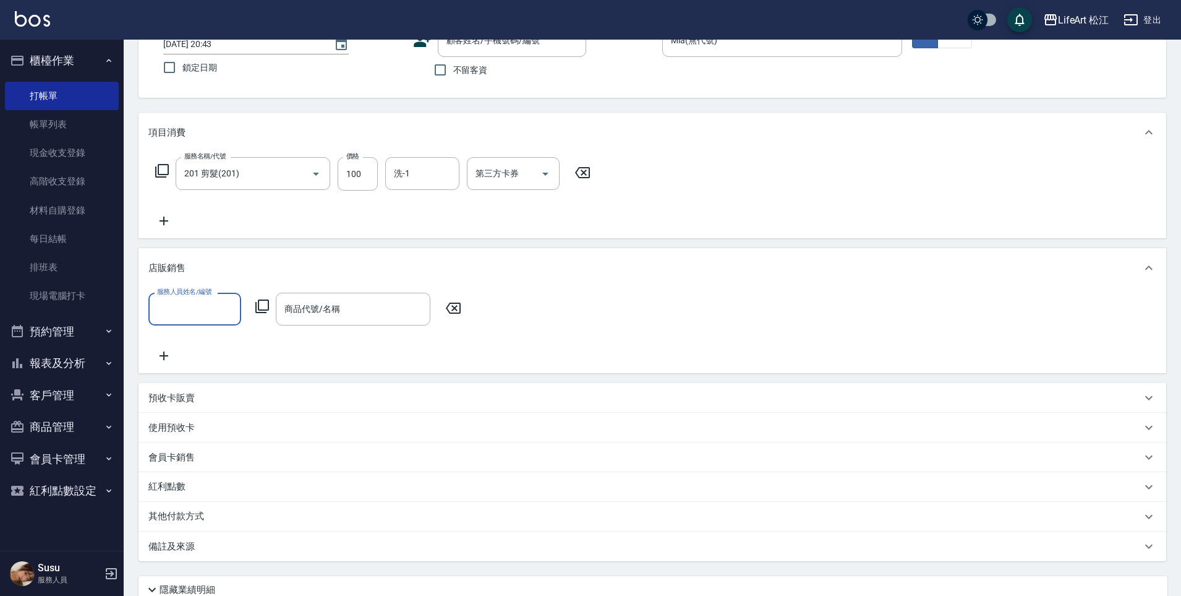
scroll to position [0, 0]
click at [180, 528] on div "其他付款方式" at bounding box center [653, 517] width 1028 height 30
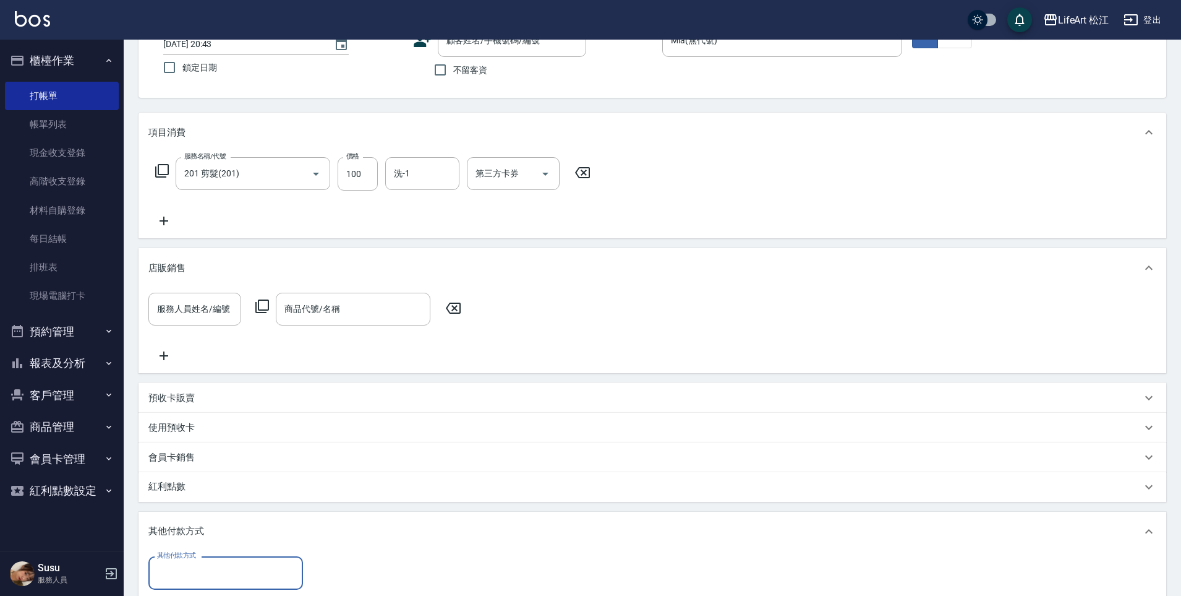
click at [168, 552] on label "其他付款方式" at bounding box center [176, 555] width 39 height 9
click at [168, 562] on input "其他付款方式" at bounding box center [226, 573] width 144 height 22
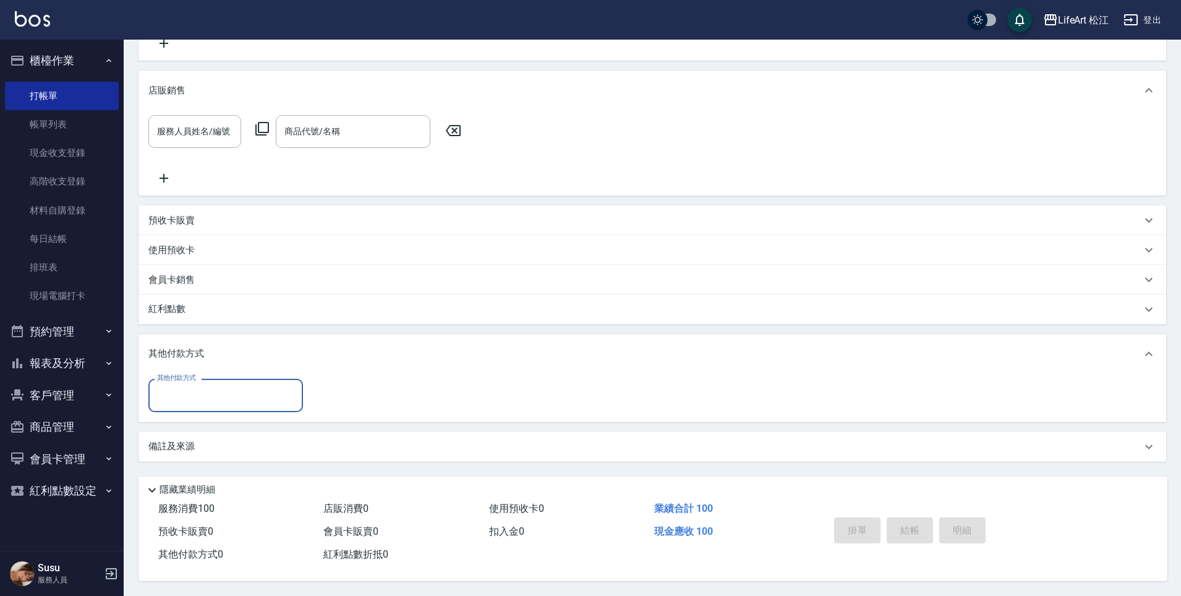
scroll to position [273, 0]
click at [187, 432] on div "備註及來源" at bounding box center [653, 447] width 1028 height 30
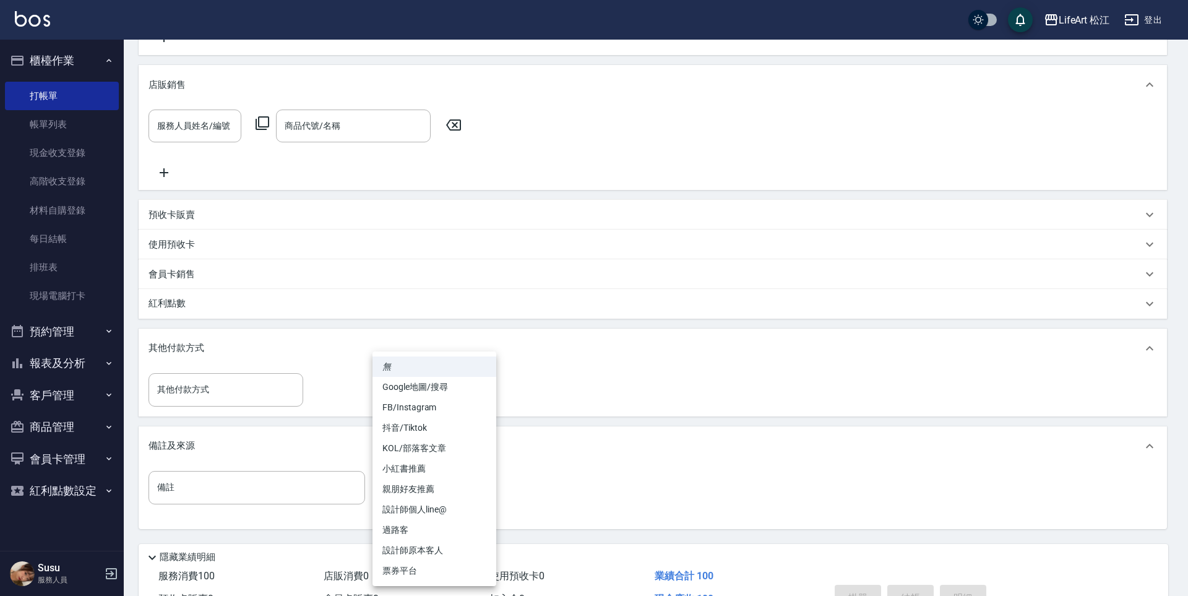
click at [405, 488] on body "LifeArt 松江 登出 櫃檯作業 打帳單 帳單列表 現金收支登錄 高階收支登錄 材料自購登錄 每日結帳 排班表 現場電腦打卡 預約管理 預約管理 單日預約…" at bounding box center [594, 195] width 1188 height 937
click at [434, 549] on li "設計師原本客人" at bounding box center [434, 550] width 124 height 20
type input "設計師原本客人"
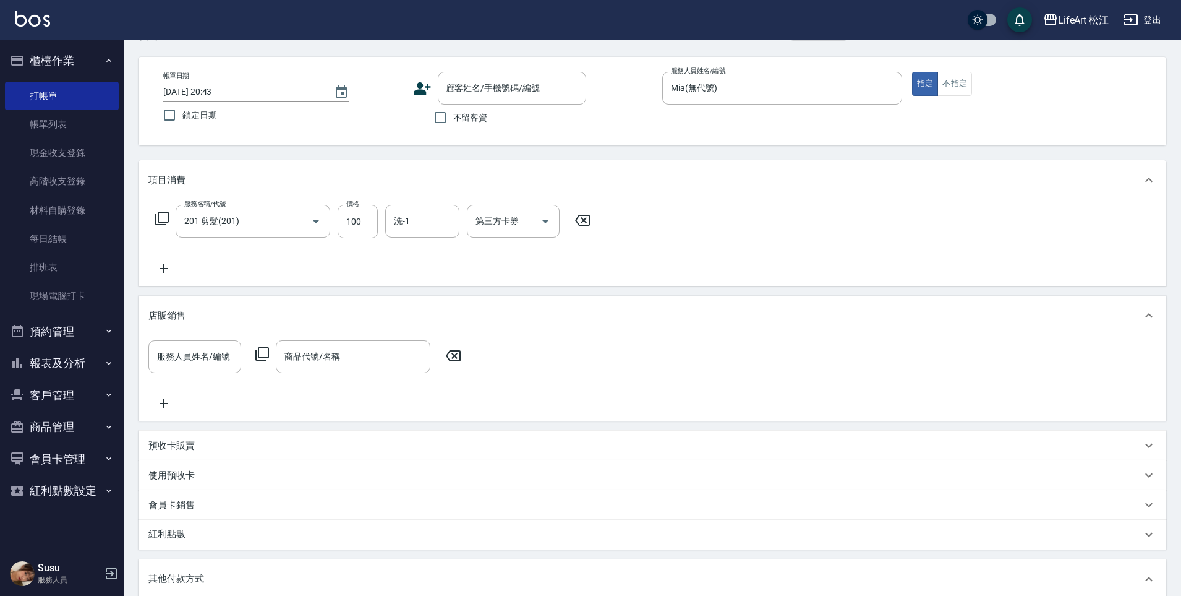
scroll to position [0, 0]
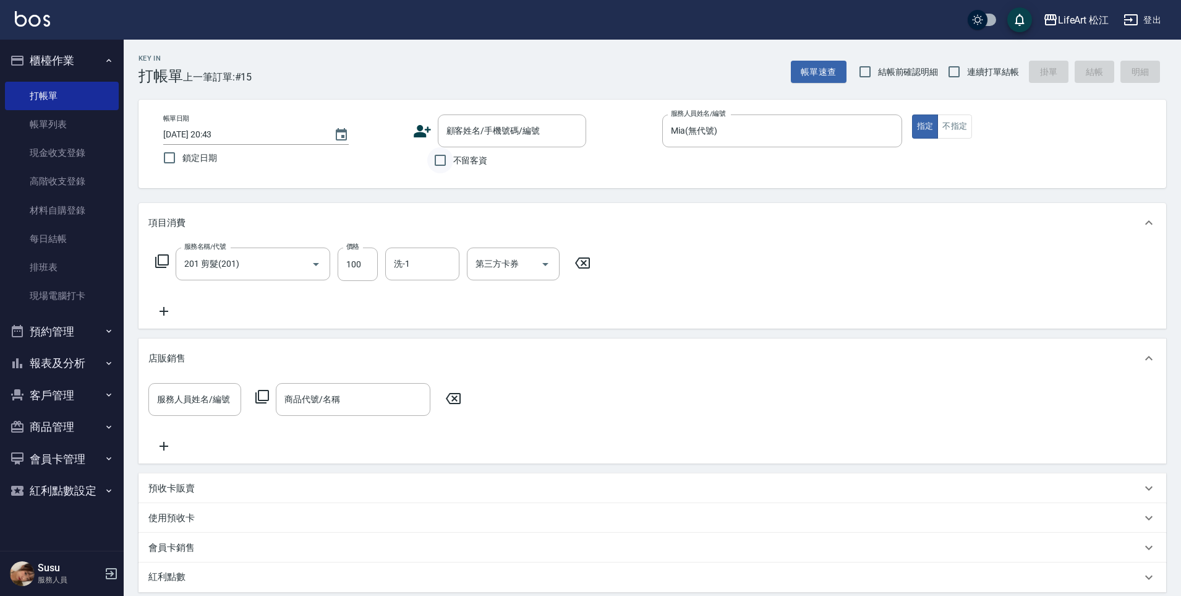
click at [440, 161] on input "不留客資" at bounding box center [440, 160] width 26 height 26
checkbox input "true"
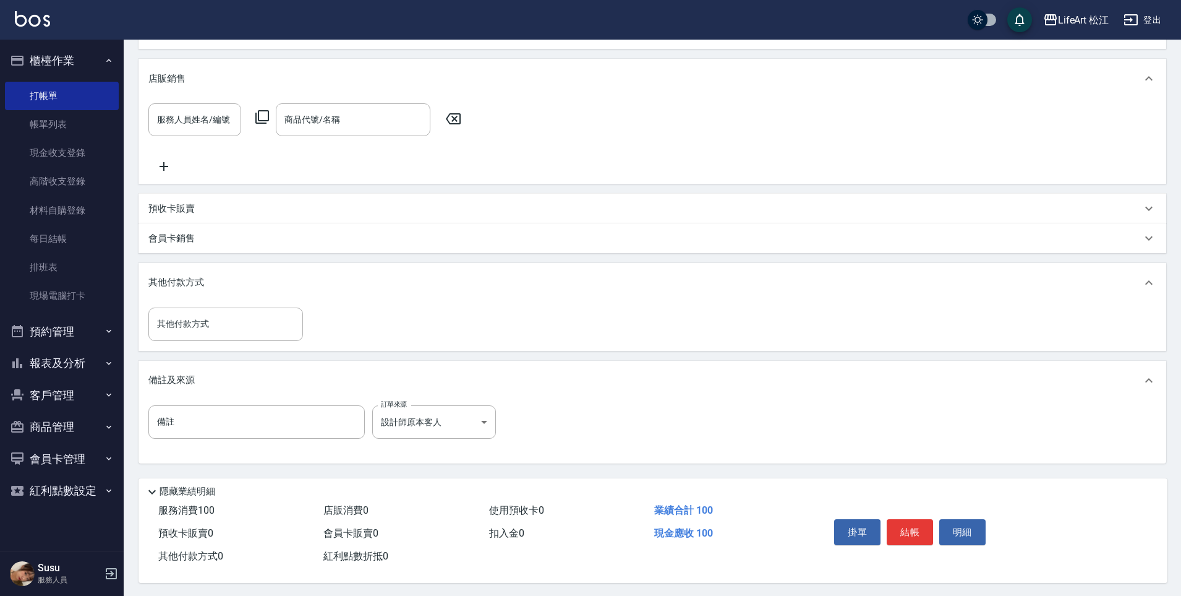
scroll to position [287, 0]
click at [910, 530] on button "結帳" at bounding box center [910, 530] width 46 height 26
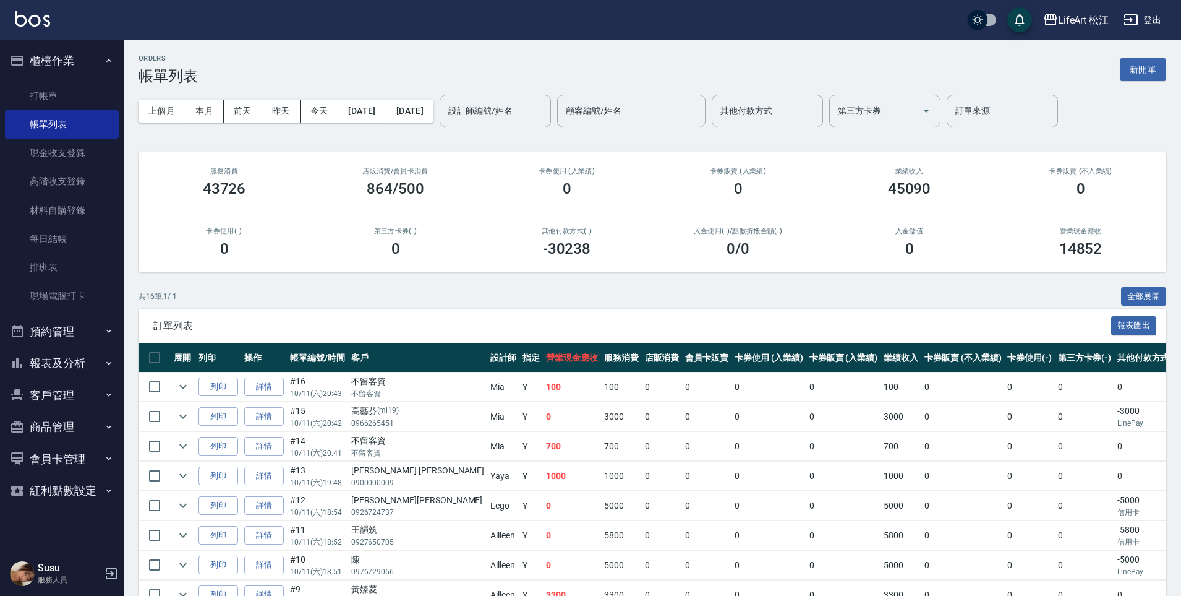
click at [1161, 74] on button "新開單" at bounding box center [1143, 69] width 46 height 23
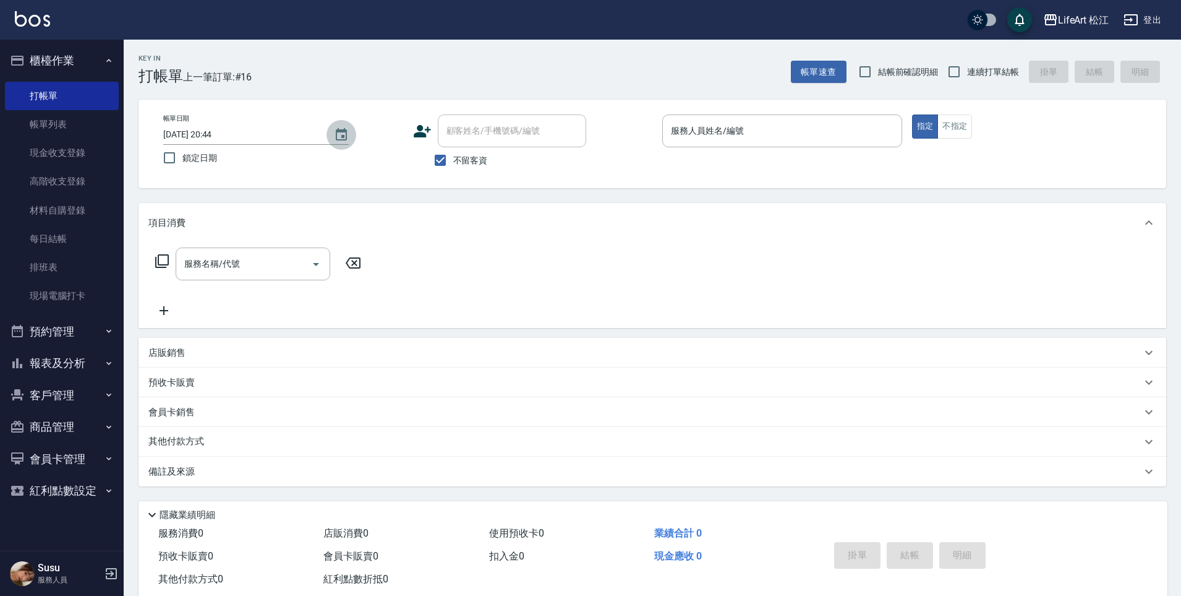
click at [338, 135] on icon "Choose date, selected date is 2025-10-11" at bounding box center [341, 134] width 15 height 15
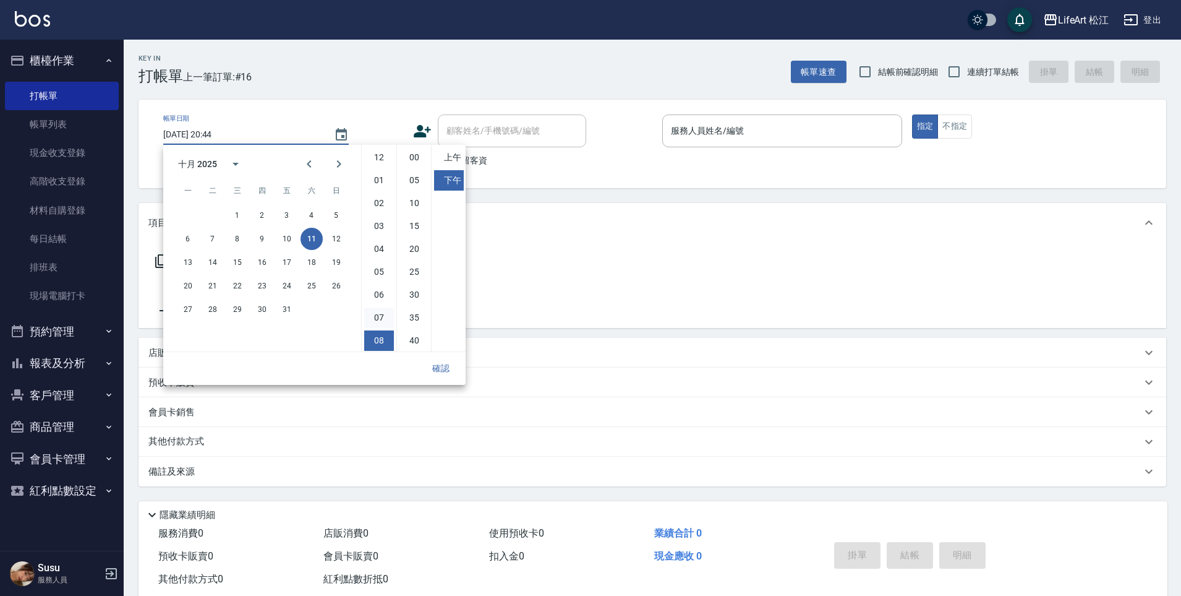
scroll to position [69, 0]
click at [288, 241] on button "10" at bounding box center [287, 239] width 22 height 22
click at [315, 240] on button "11" at bounding box center [312, 239] width 22 height 22
click at [340, 239] on button "12" at bounding box center [336, 239] width 22 height 22
type input "[DATE] 20:44"
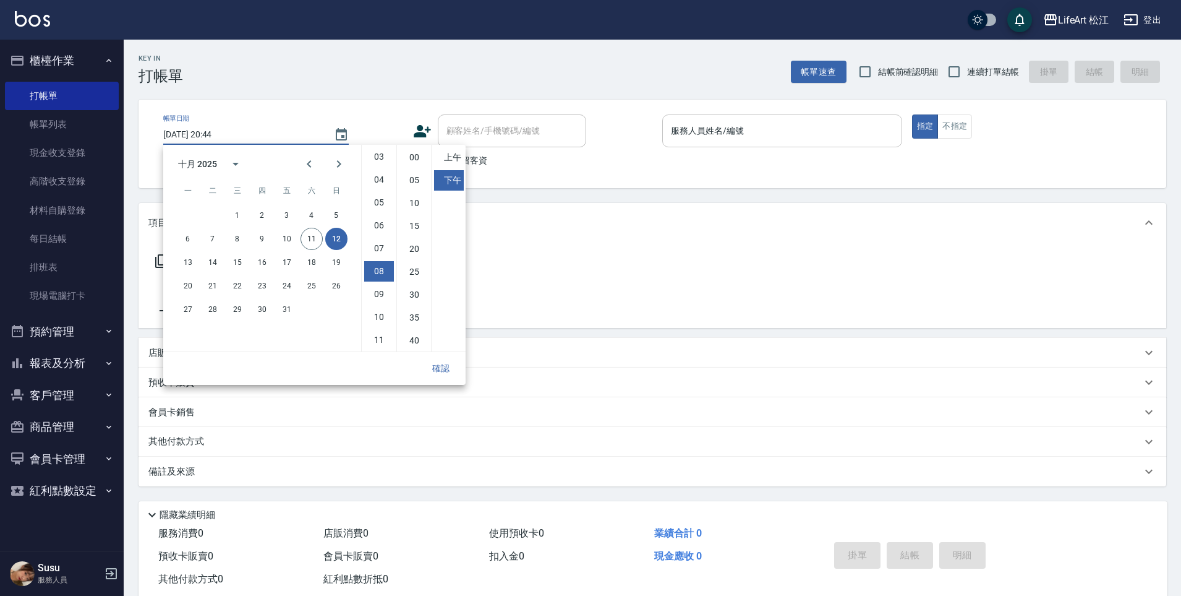
click at [713, 126] on input "服務人員姓名/編號" at bounding box center [782, 131] width 229 height 22
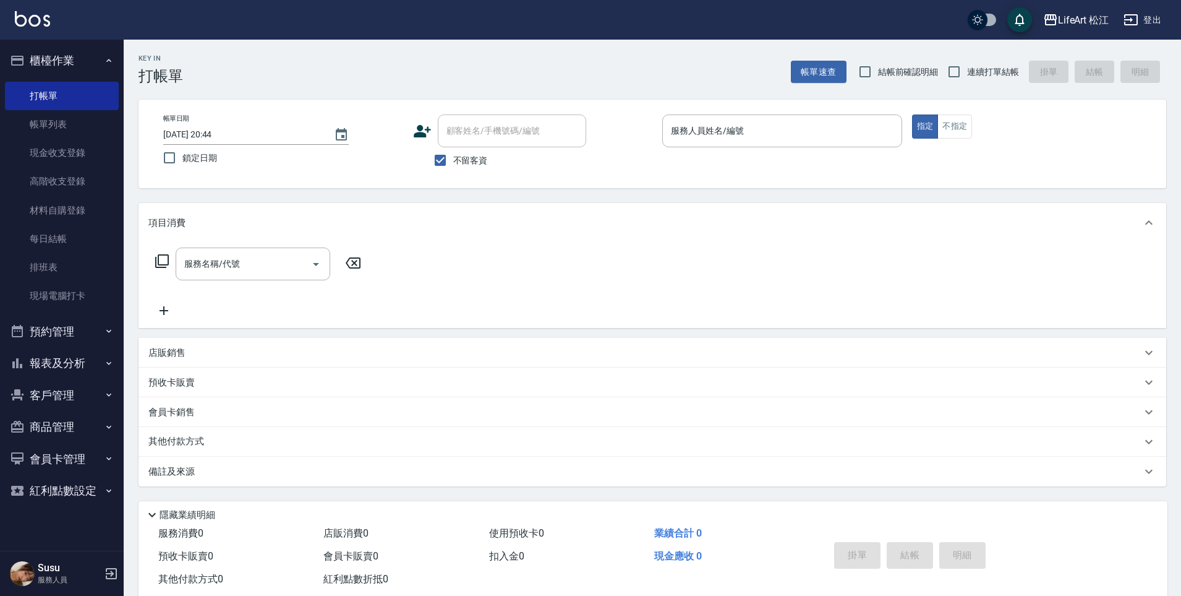
click at [713, 127] on input "服務人員姓名/編號" at bounding box center [782, 131] width 229 height 22
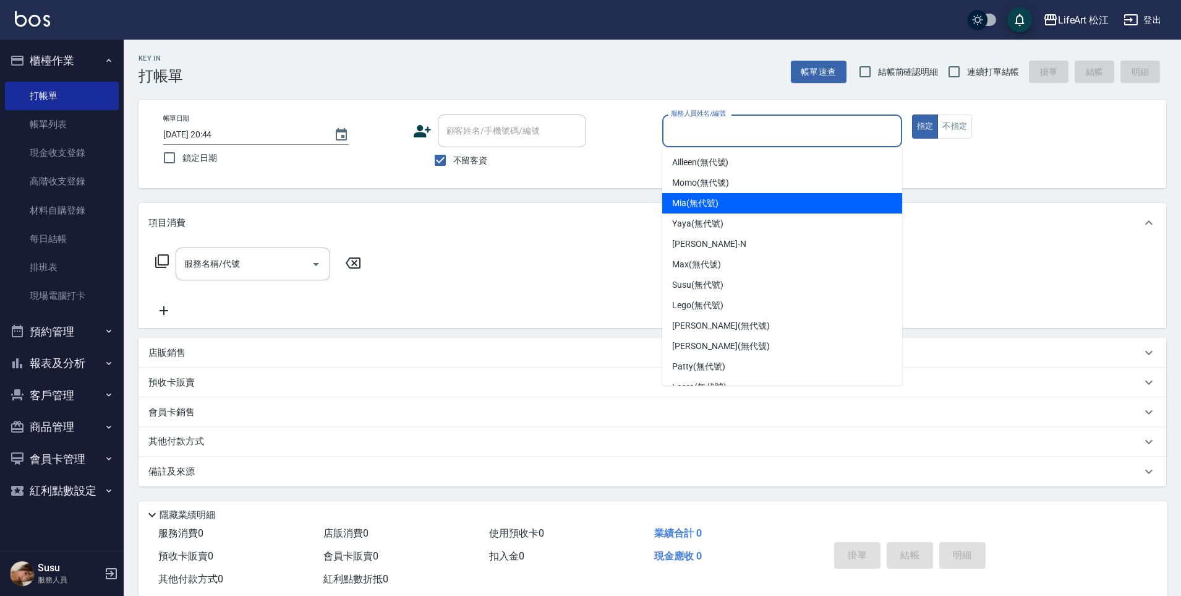
click at [699, 201] on span "Mia (無代號)" at bounding box center [695, 203] width 46 height 13
type input "Mia(無代號)"
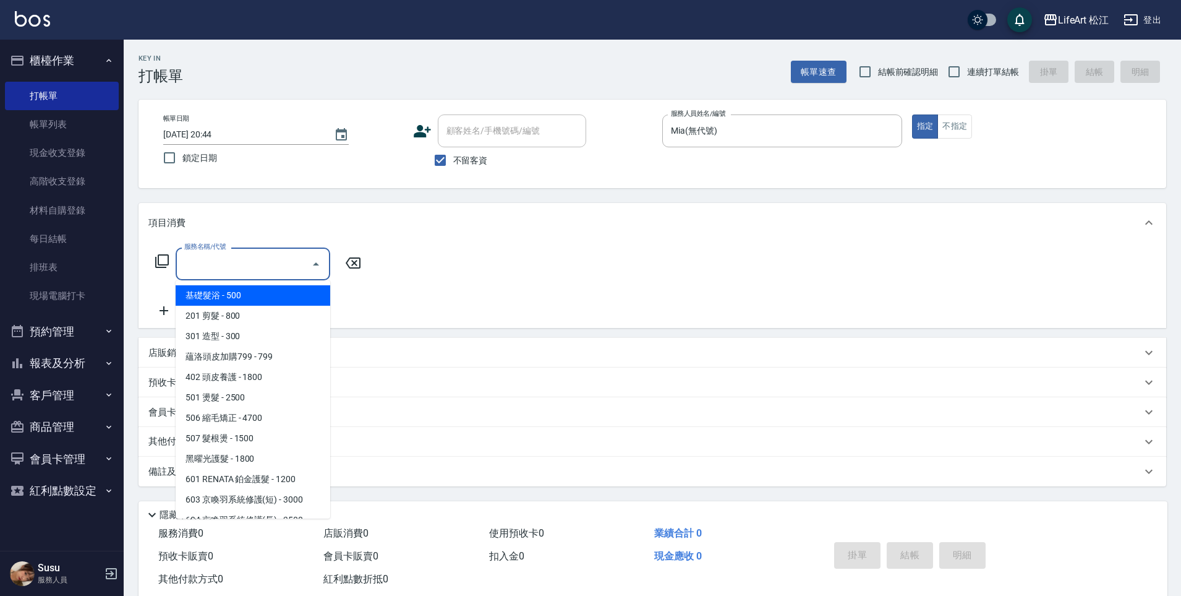
click at [281, 267] on input "服務名稱/代號" at bounding box center [243, 264] width 125 height 22
click at [262, 302] on span "基礎髮浴 - 500" at bounding box center [253, 295] width 155 height 20
type input "基礎髮浴 (101)"
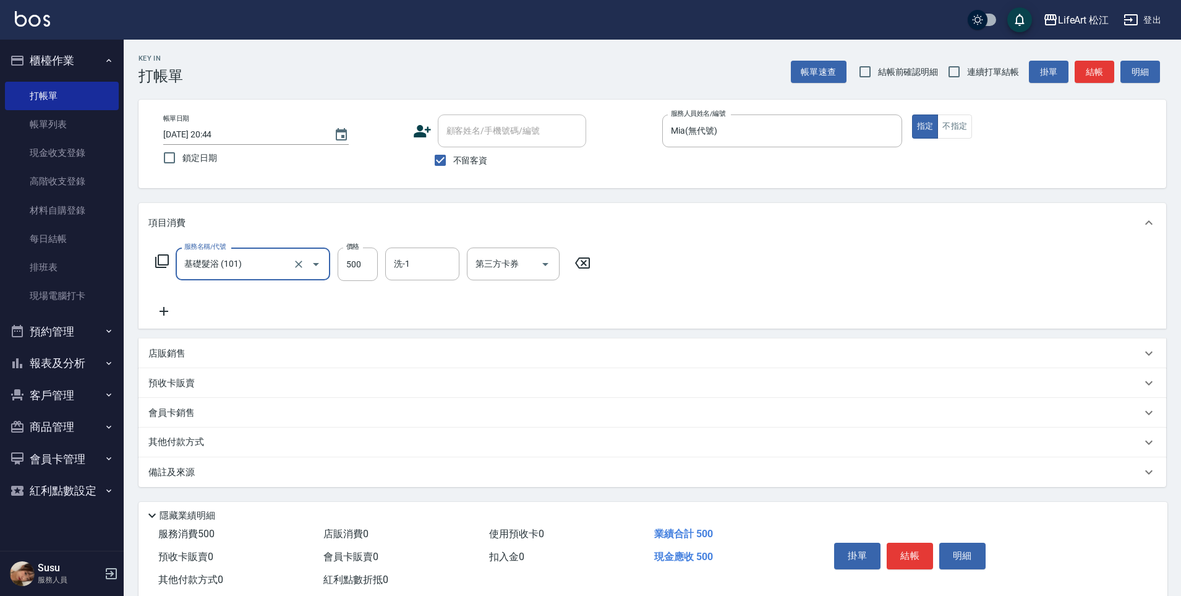
click at [171, 463] on div "備註及來源" at bounding box center [653, 472] width 1028 height 30
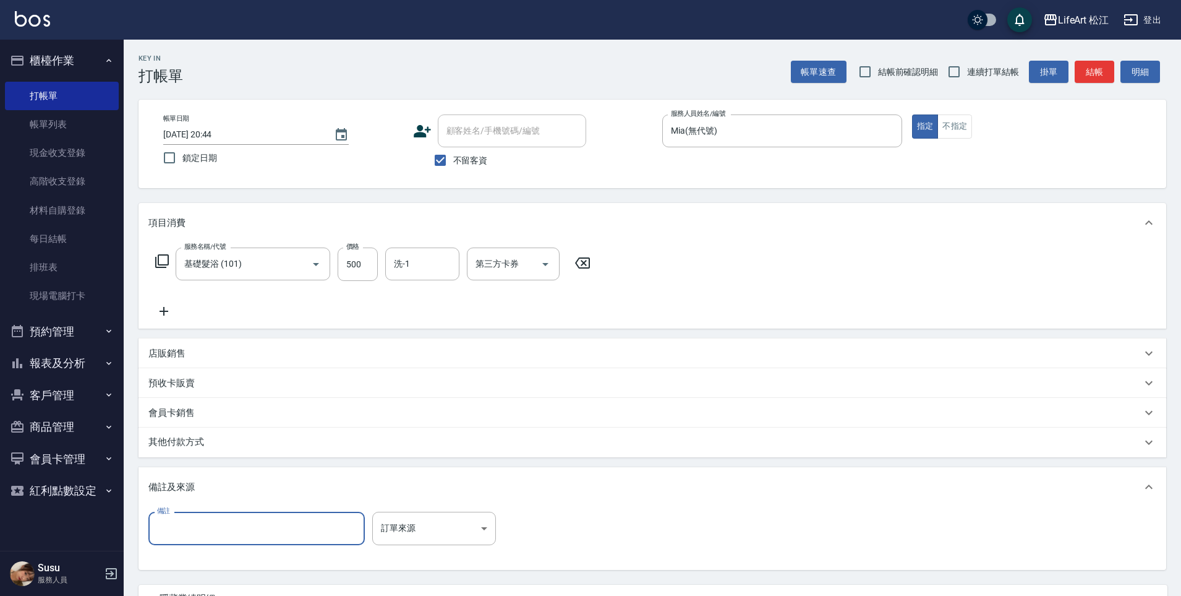
click at [209, 520] on input "備註" at bounding box center [256, 528] width 217 height 33
click at [206, 525] on input "備註" at bounding box center [256, 528] width 217 height 33
click at [189, 436] on p "其他付款方式" at bounding box center [179, 440] width 62 height 14
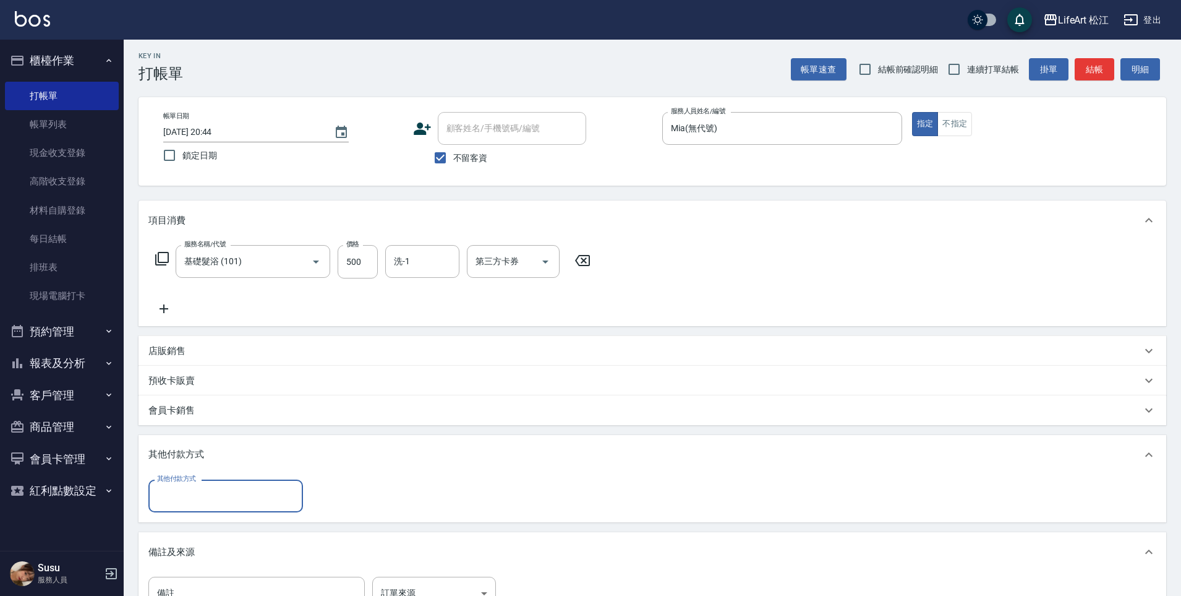
scroll to position [0, 0]
click at [216, 501] on input "其他付款方式" at bounding box center [226, 496] width 144 height 22
click at [225, 410] on span "轉帳" at bounding box center [225, 403] width 155 height 20
type input "轉帳"
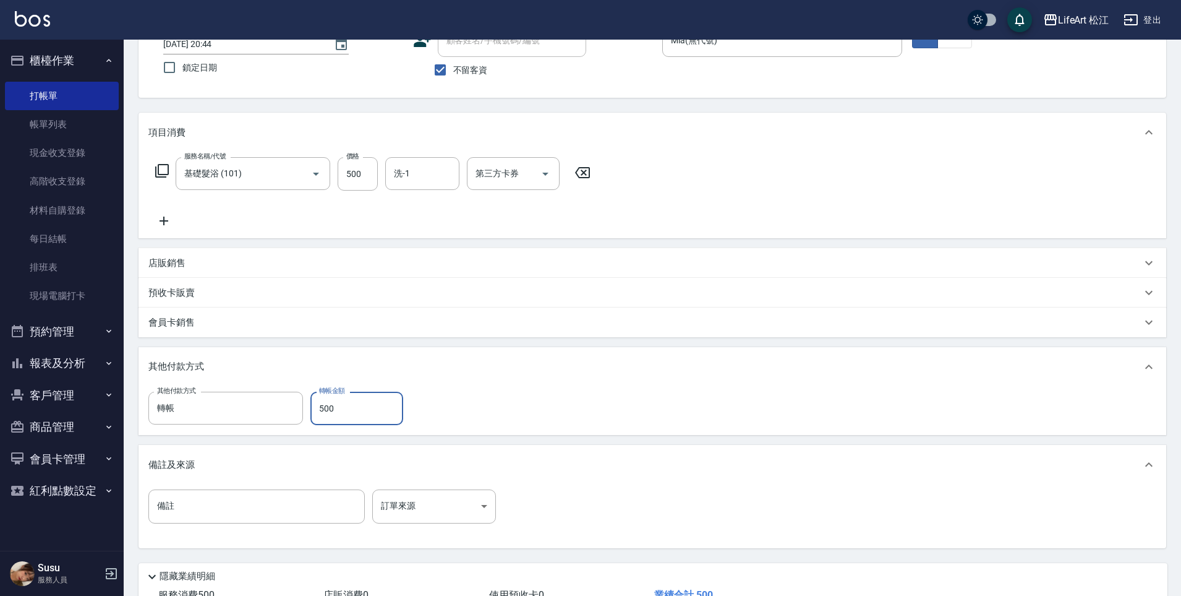
scroll to position [182, 0]
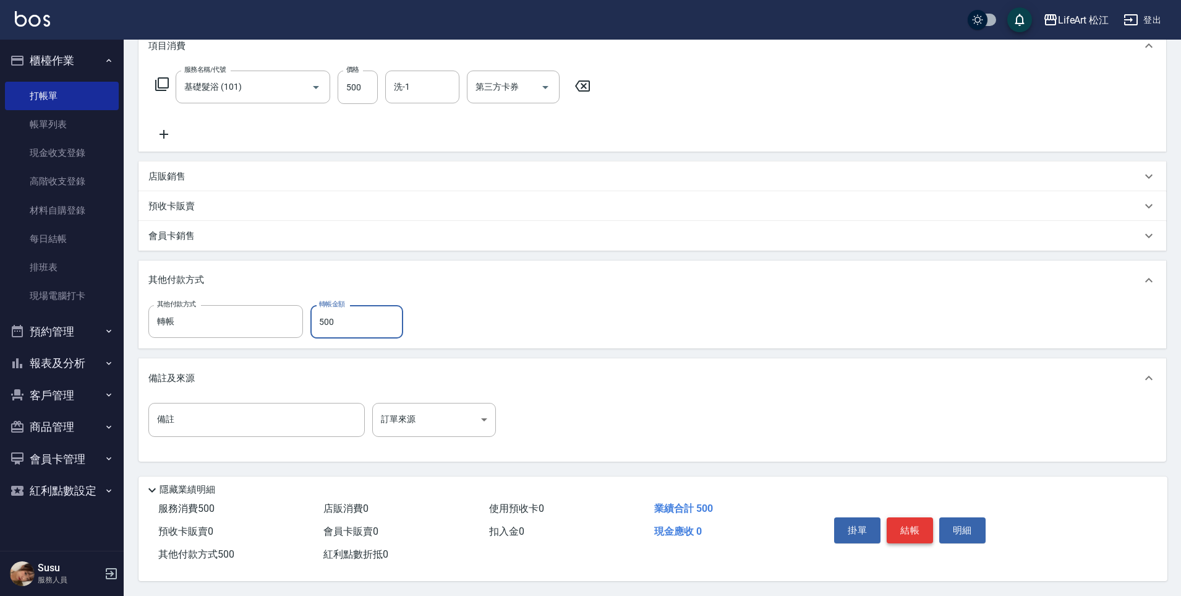
type input "500"
click at [919, 525] on button "結帳" at bounding box center [910, 530] width 46 height 26
